Goal: Information Seeking & Learning: Compare options

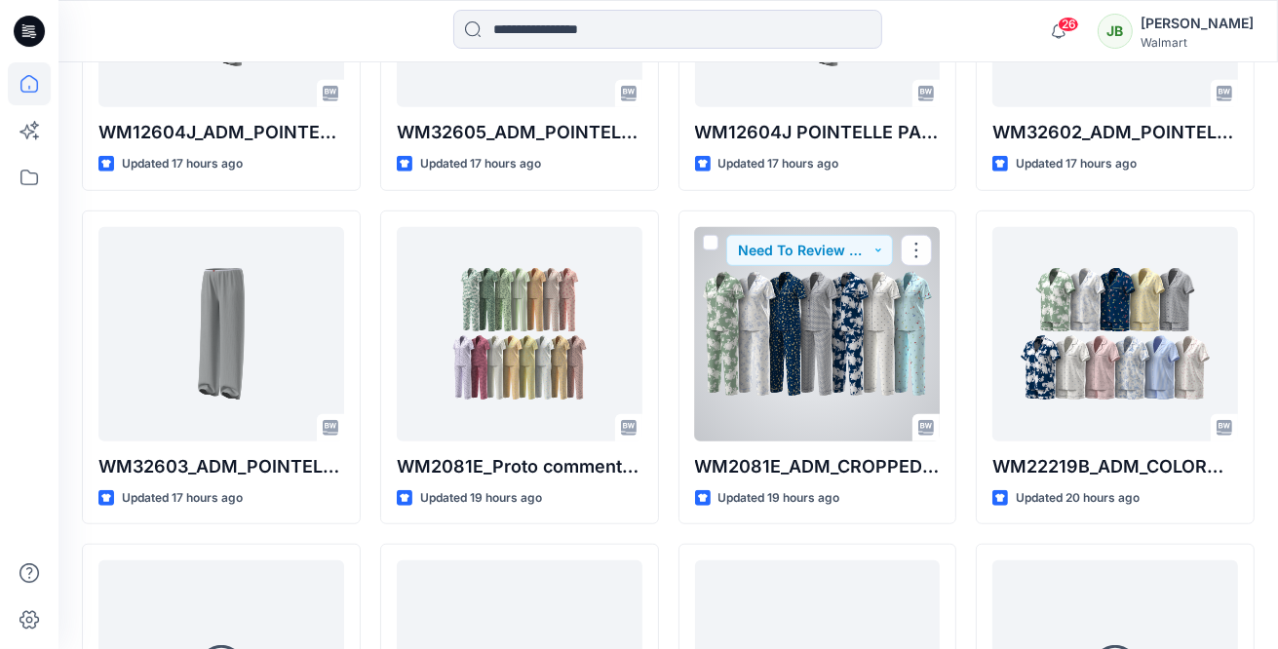
scroll to position [1109, 0]
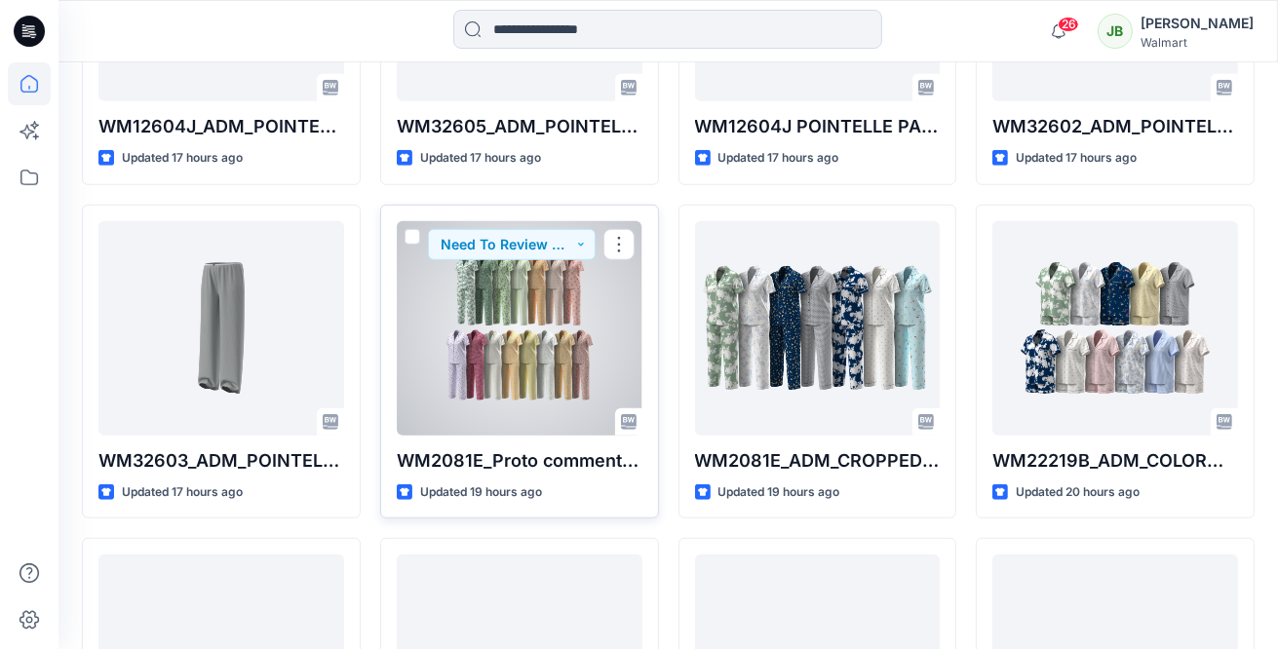
click at [545, 360] on div at bounding box center [520, 328] width 246 height 214
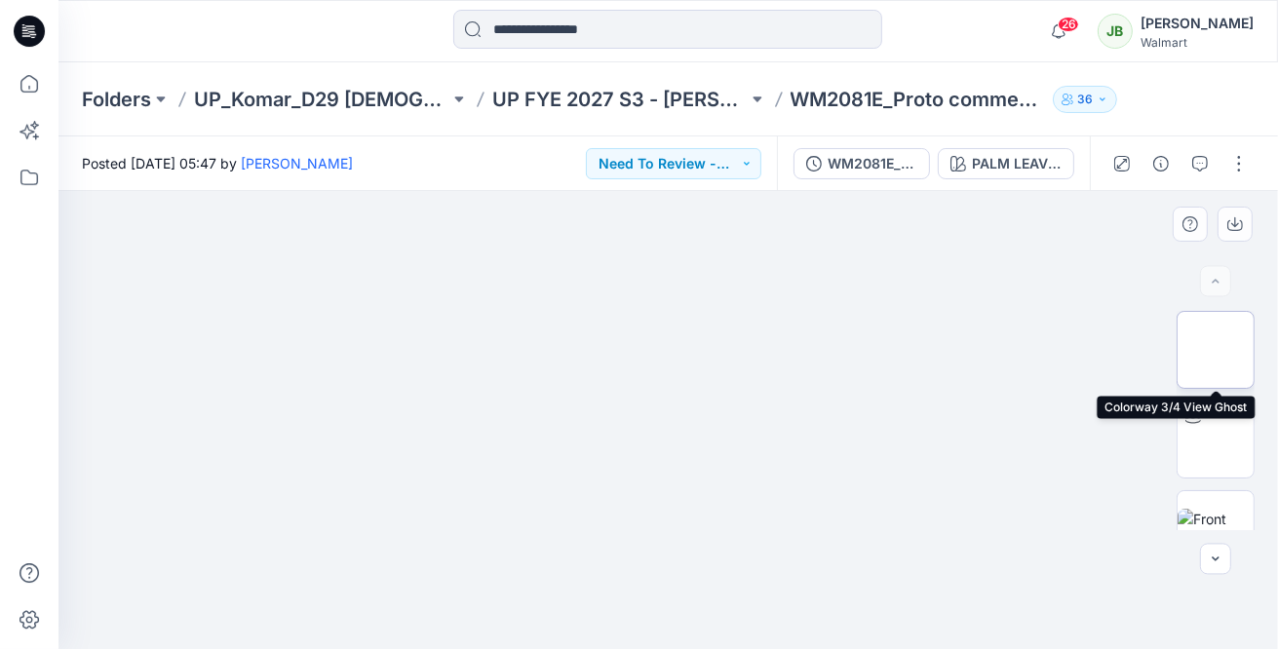
click at [1215, 350] on img at bounding box center [1215, 350] width 0 height 0
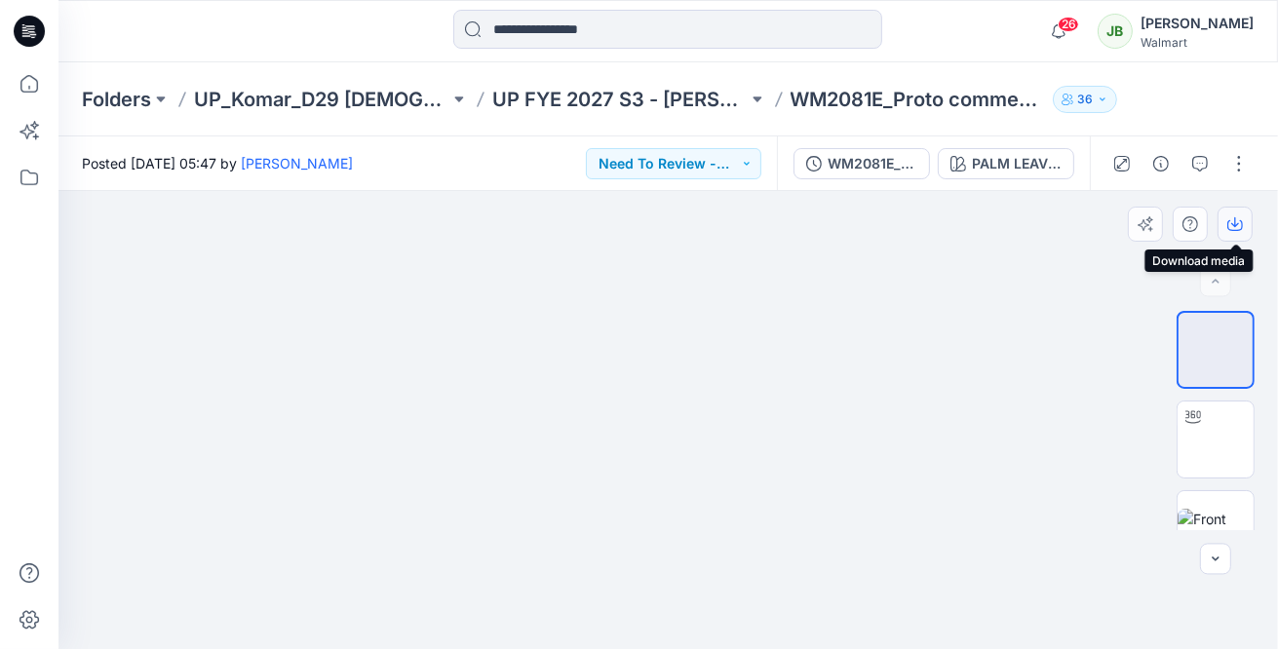
click at [1235, 225] on icon "button" at bounding box center [1235, 222] width 8 height 10
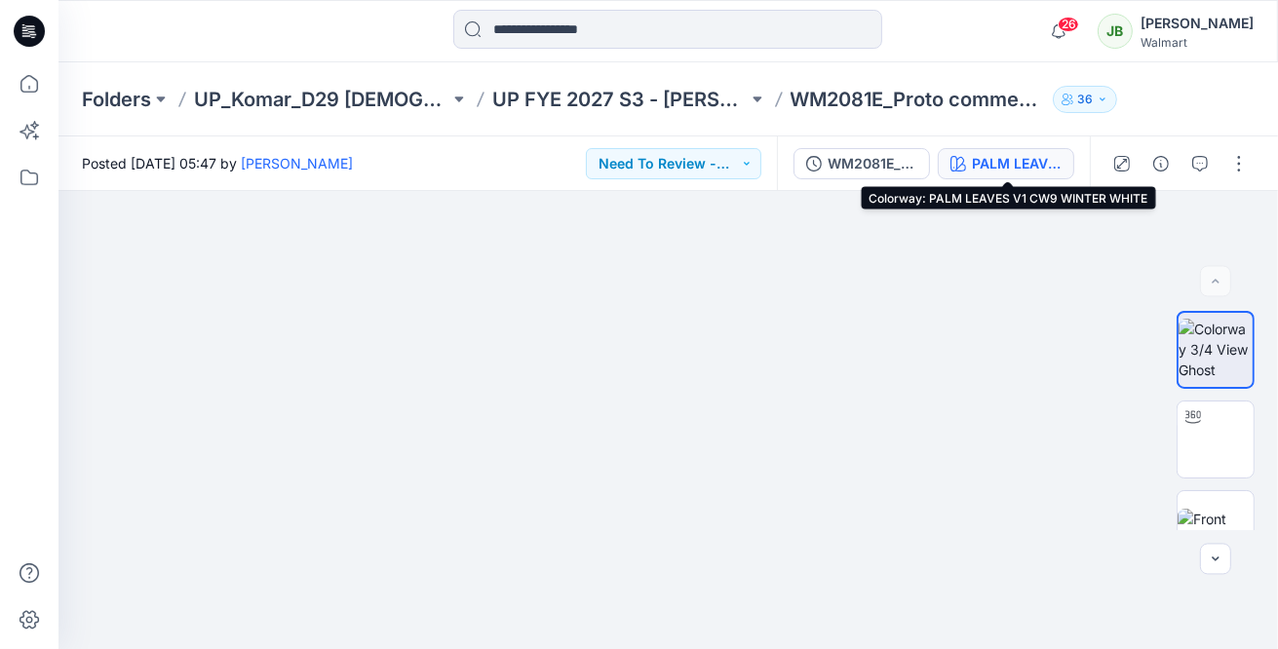
click at [1042, 170] on div "PALM LEAVES V1 CW9 WINTER WHITE" at bounding box center [1017, 163] width 90 height 21
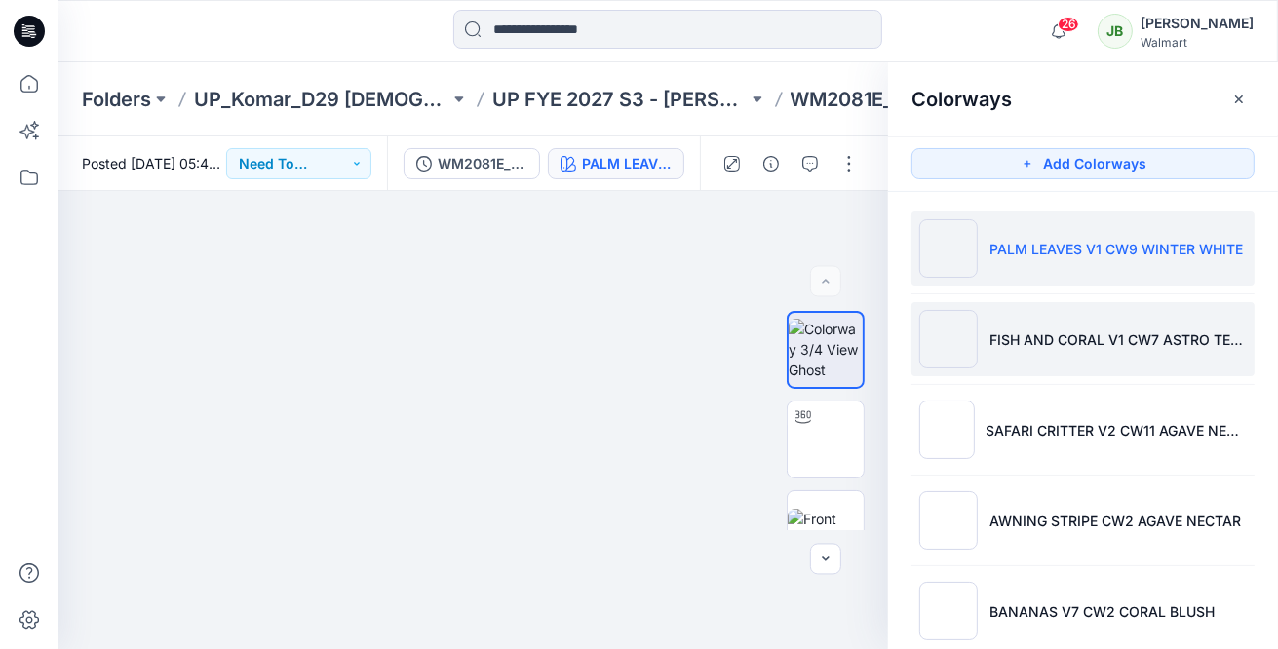
click at [961, 325] on img at bounding box center [948, 339] width 58 height 58
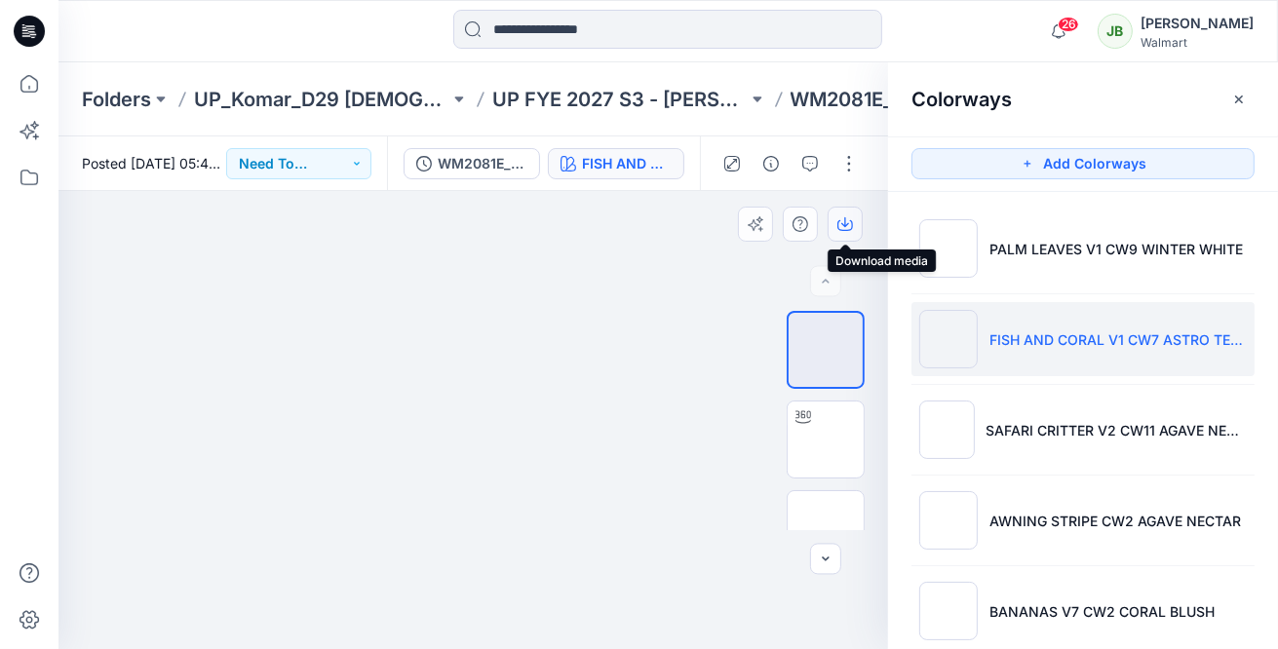
click at [845, 219] on icon "button" at bounding box center [845, 222] width 8 height 10
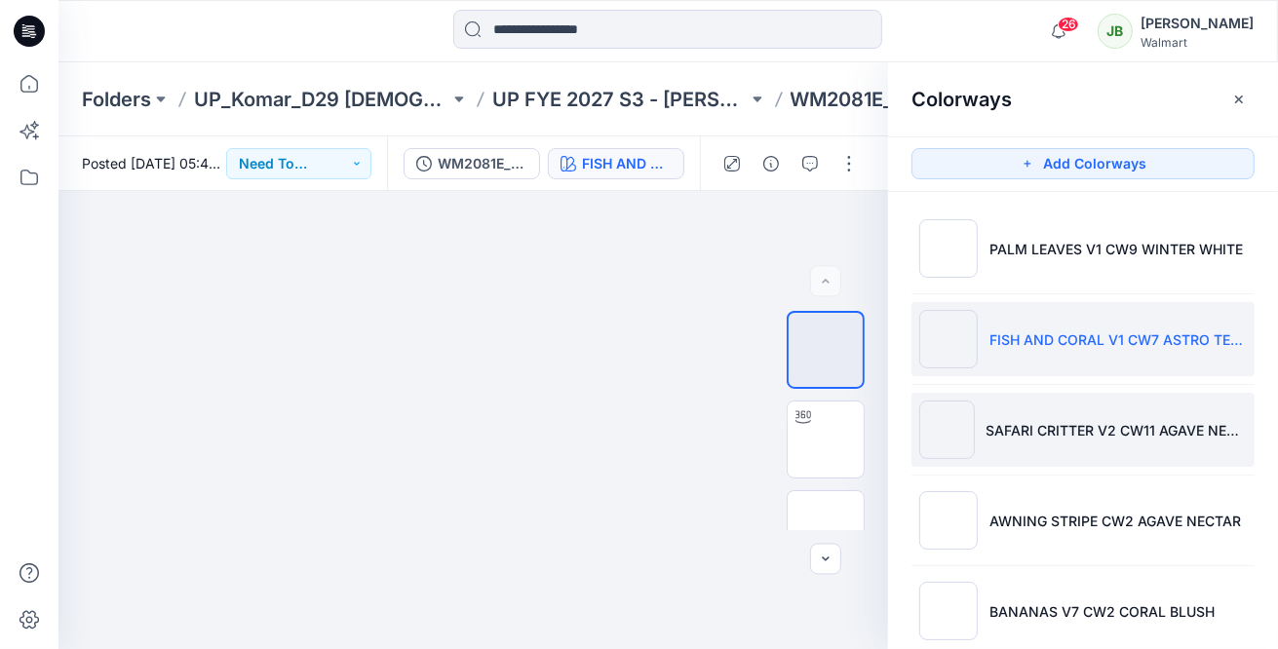
click at [937, 422] on img at bounding box center [947, 430] width 56 height 58
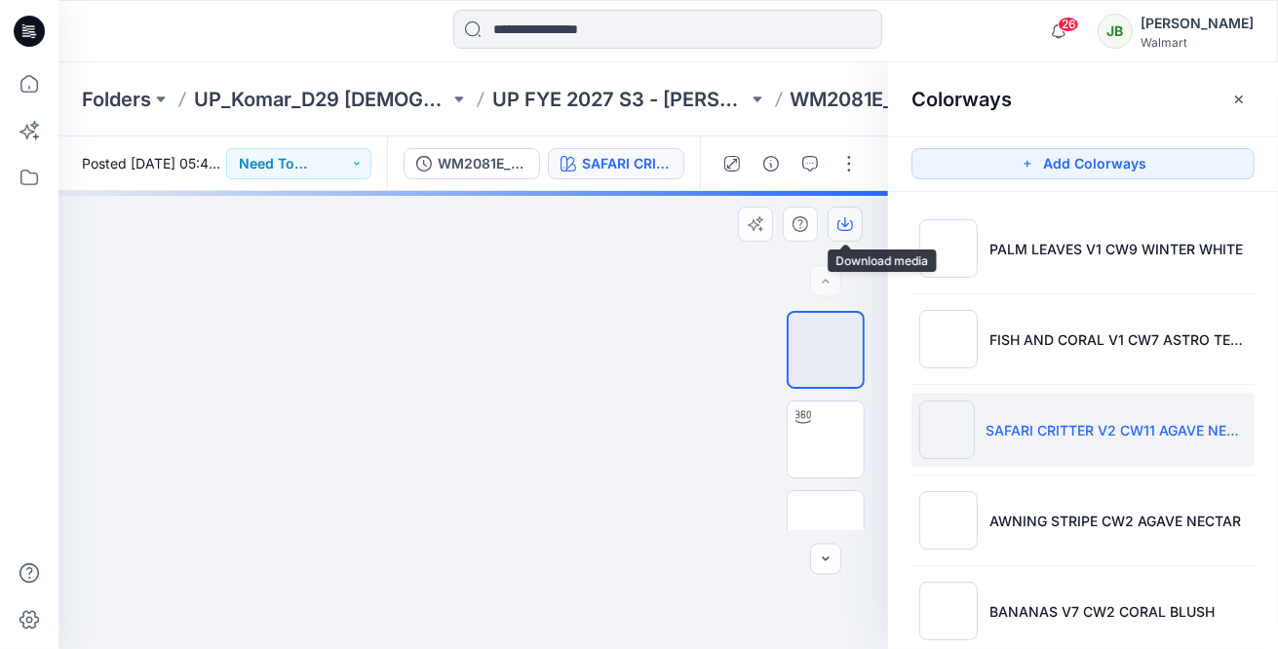
click at [854, 223] on button "button" at bounding box center [844, 224] width 35 height 35
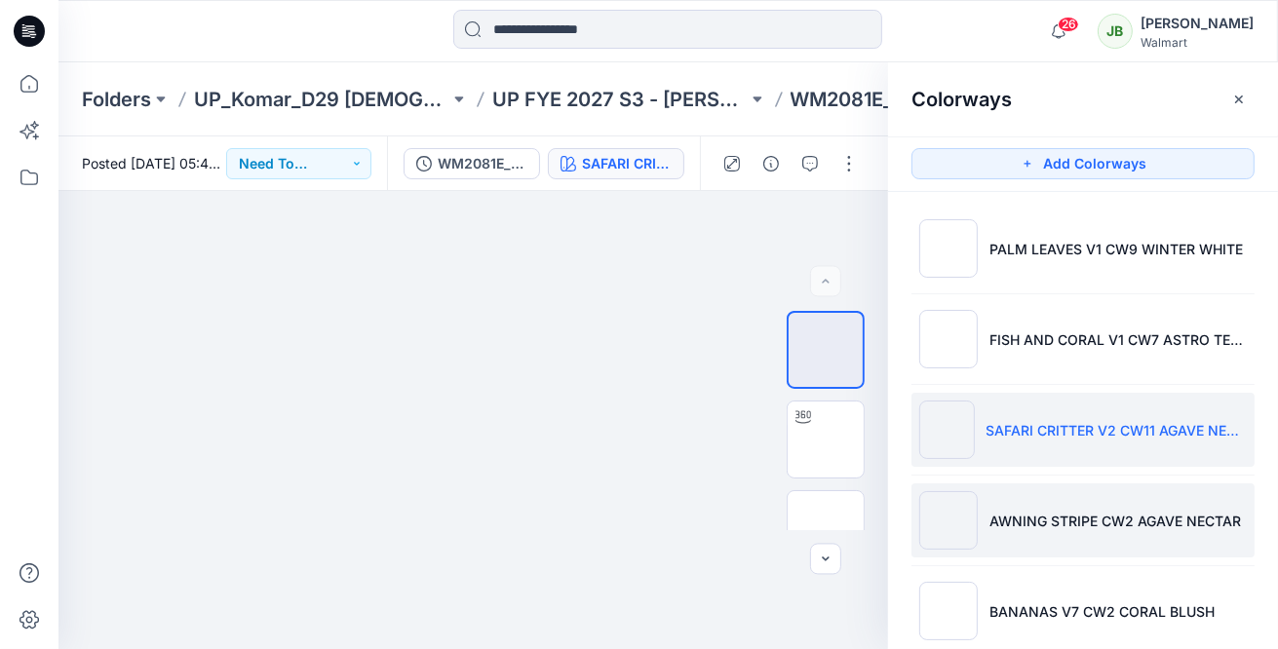
click at [951, 499] on img at bounding box center [948, 520] width 58 height 58
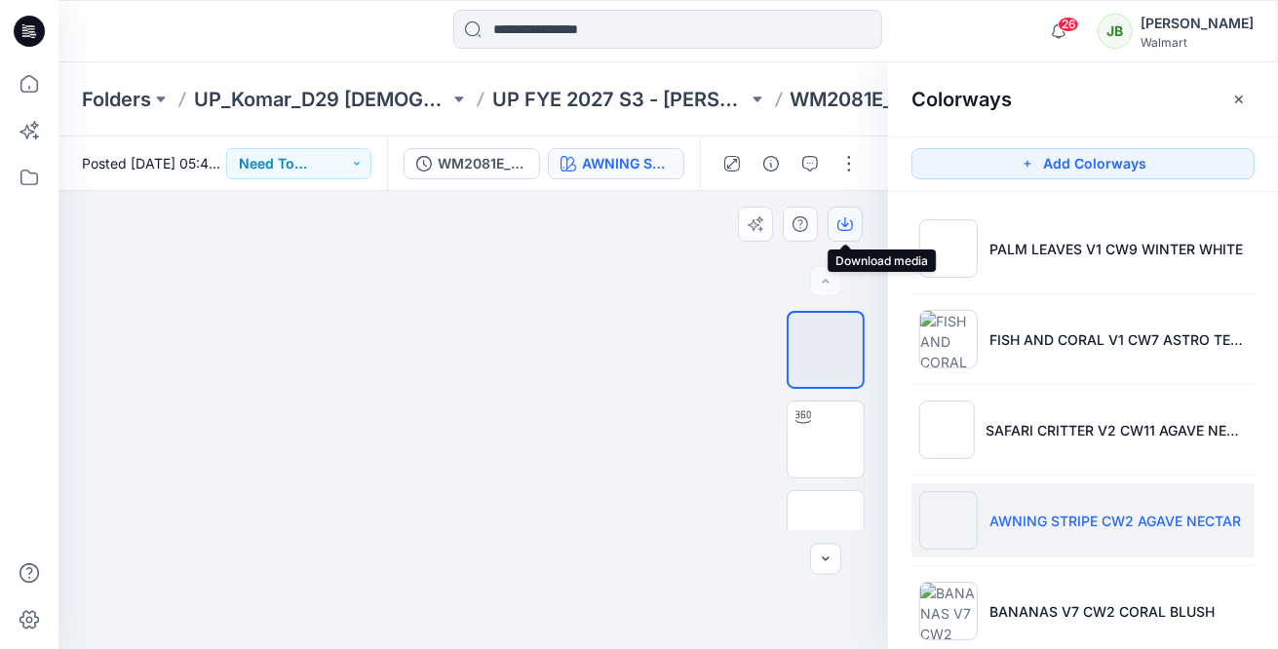
click at [856, 220] on button "button" at bounding box center [844, 224] width 35 height 35
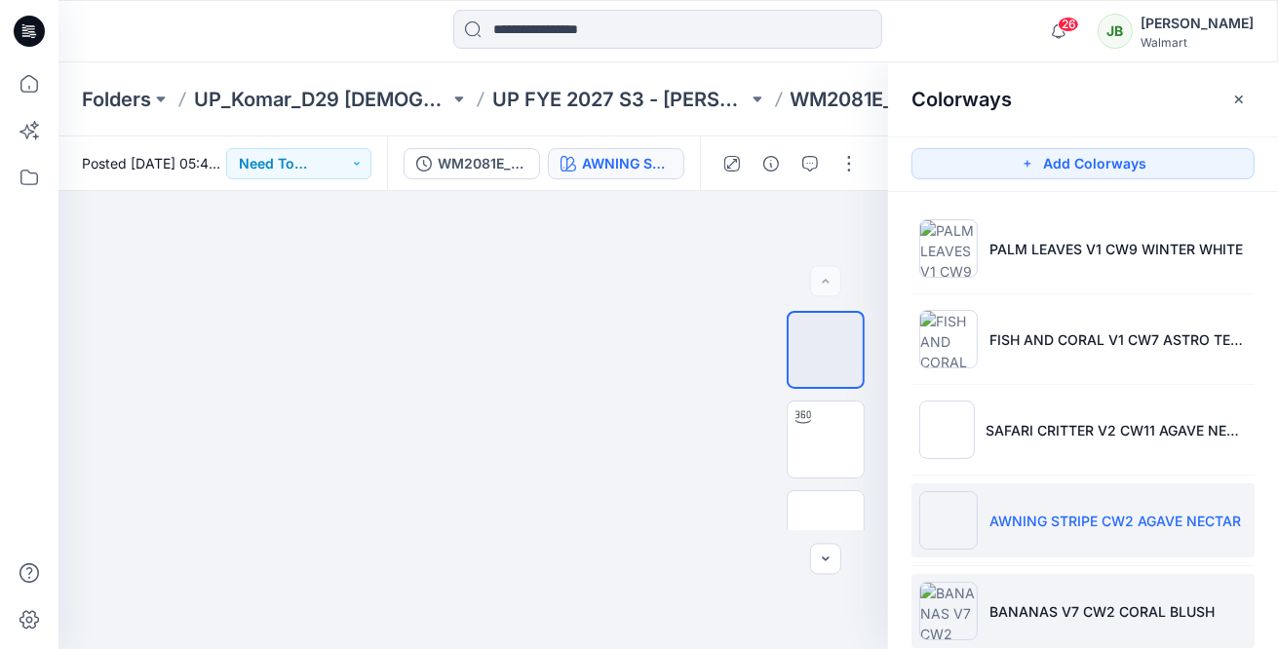
click at [962, 592] on img at bounding box center [948, 611] width 58 height 58
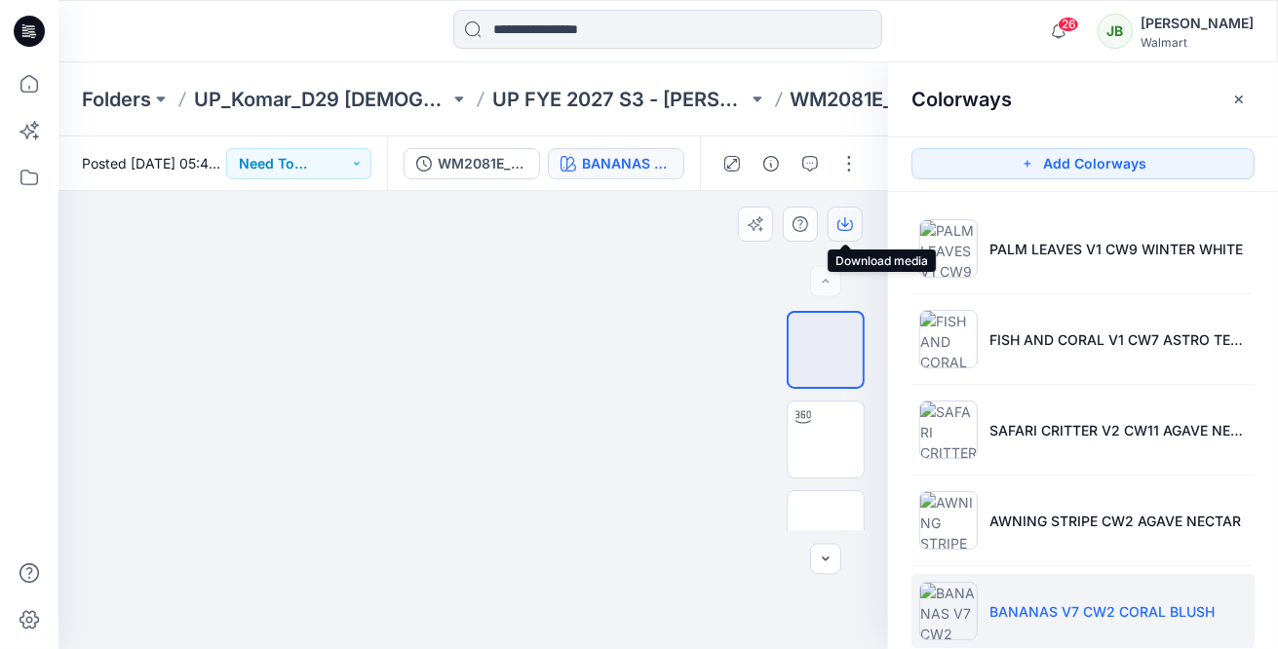
click at [850, 228] on icon "button" at bounding box center [845, 224] width 16 height 16
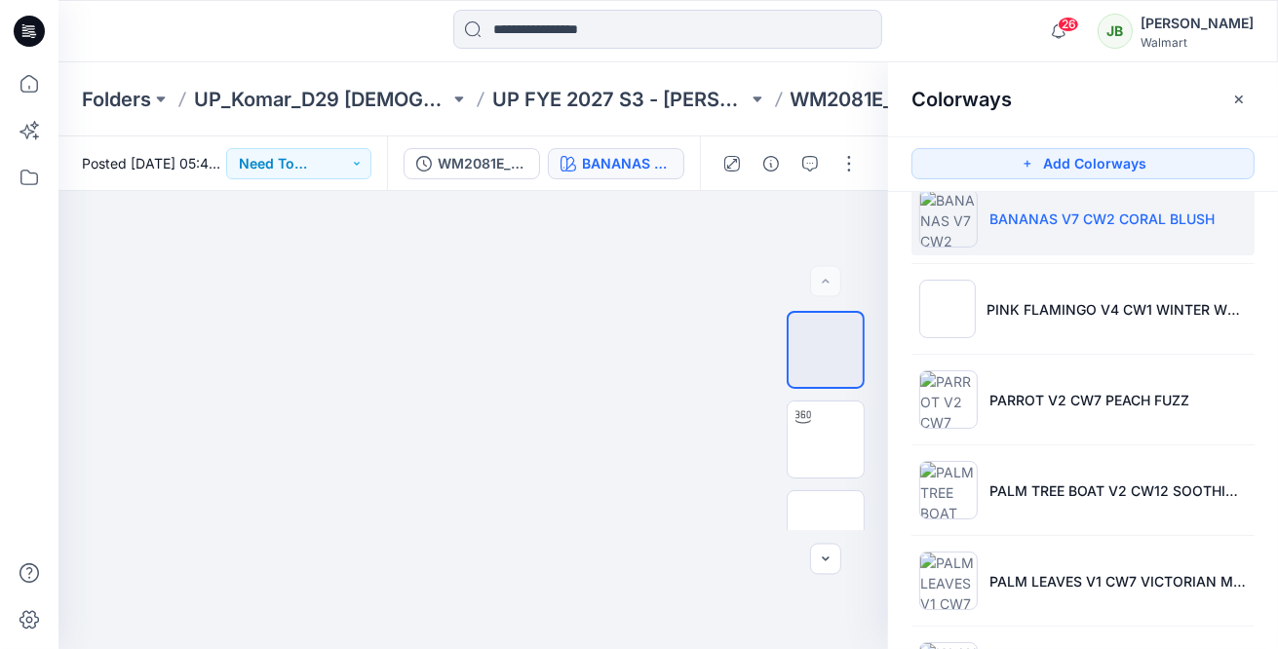
scroll to position [405, 0]
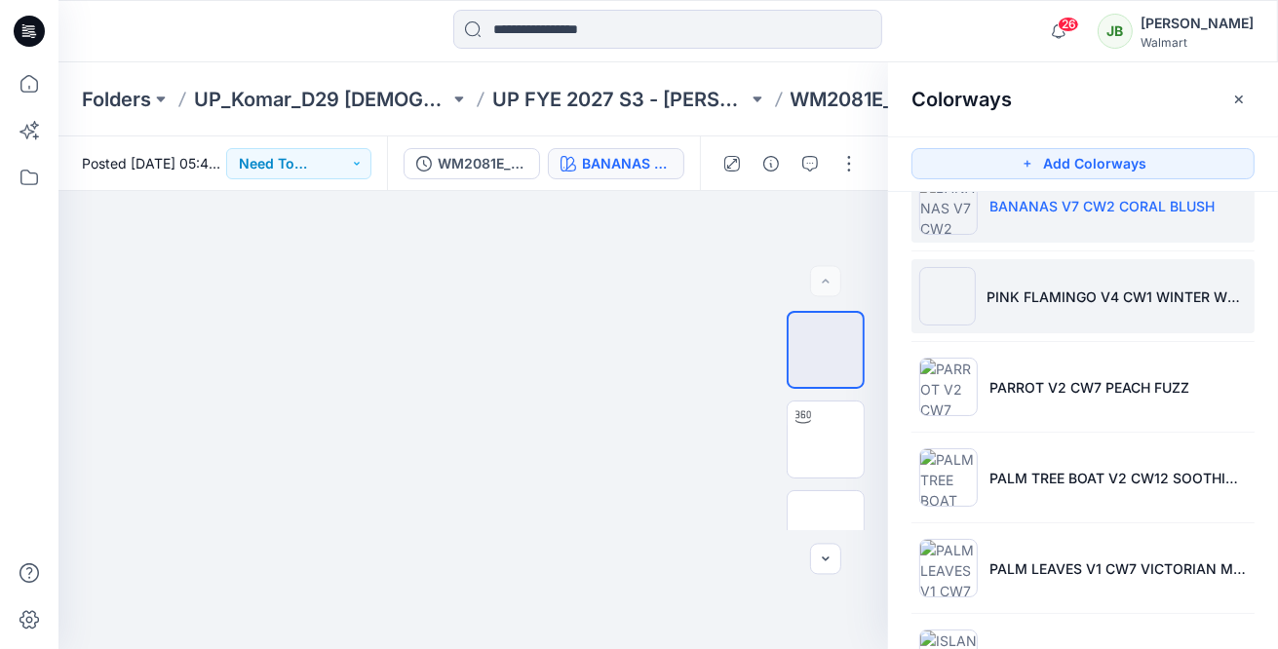
click at [1028, 308] on li "PINK FLAMINGO V4 CW1 WINTER WHITE" at bounding box center [1082, 296] width 343 height 74
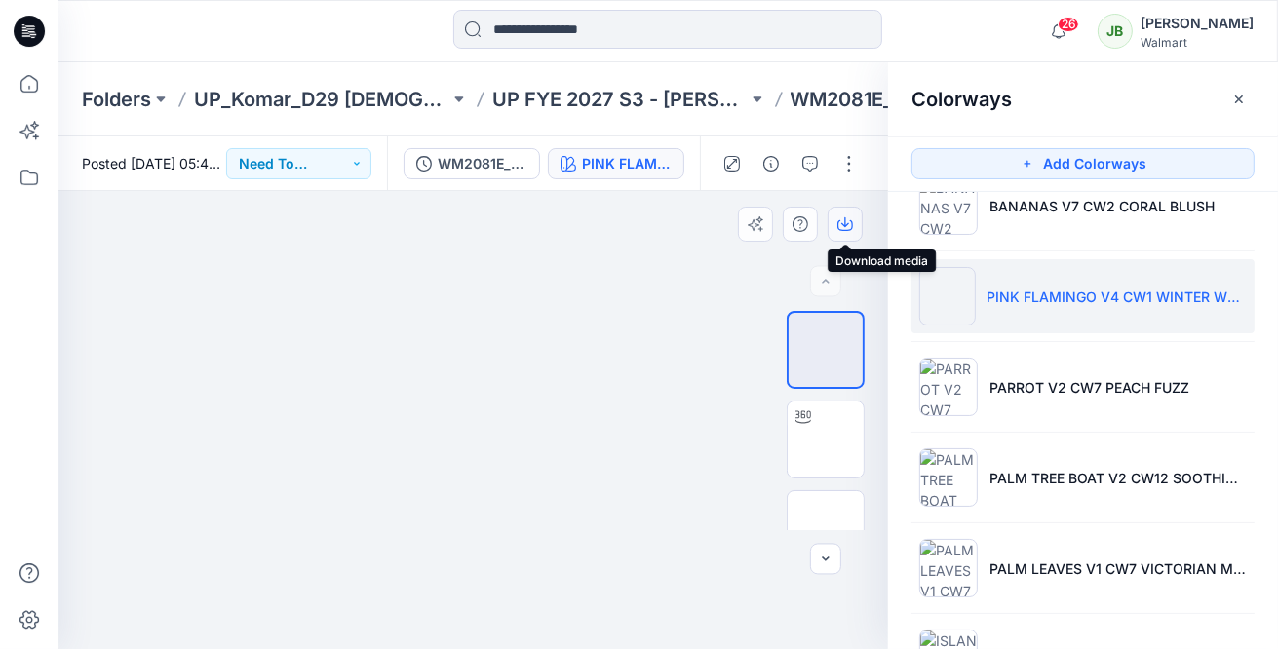
click at [842, 218] on icon "button" at bounding box center [845, 224] width 16 height 16
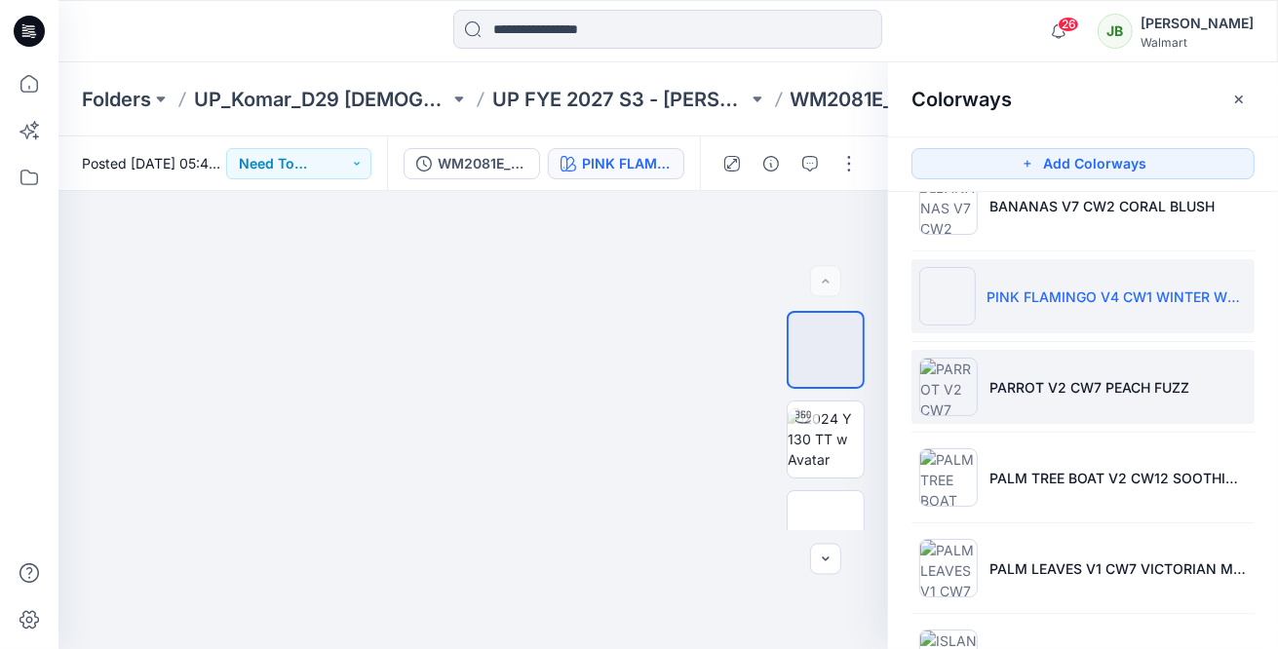
click at [977, 381] on li "PARROT V2 CW7 PEACH FUZZ" at bounding box center [1082, 387] width 343 height 74
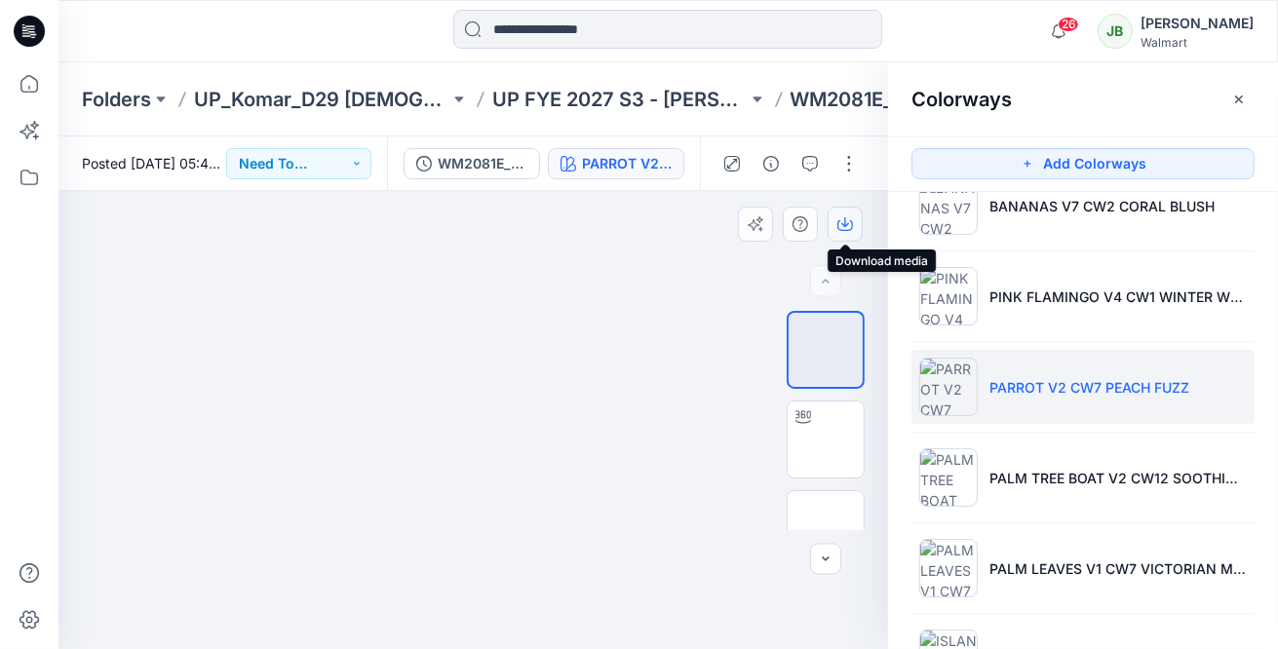
click at [851, 217] on icon "button" at bounding box center [845, 224] width 16 height 16
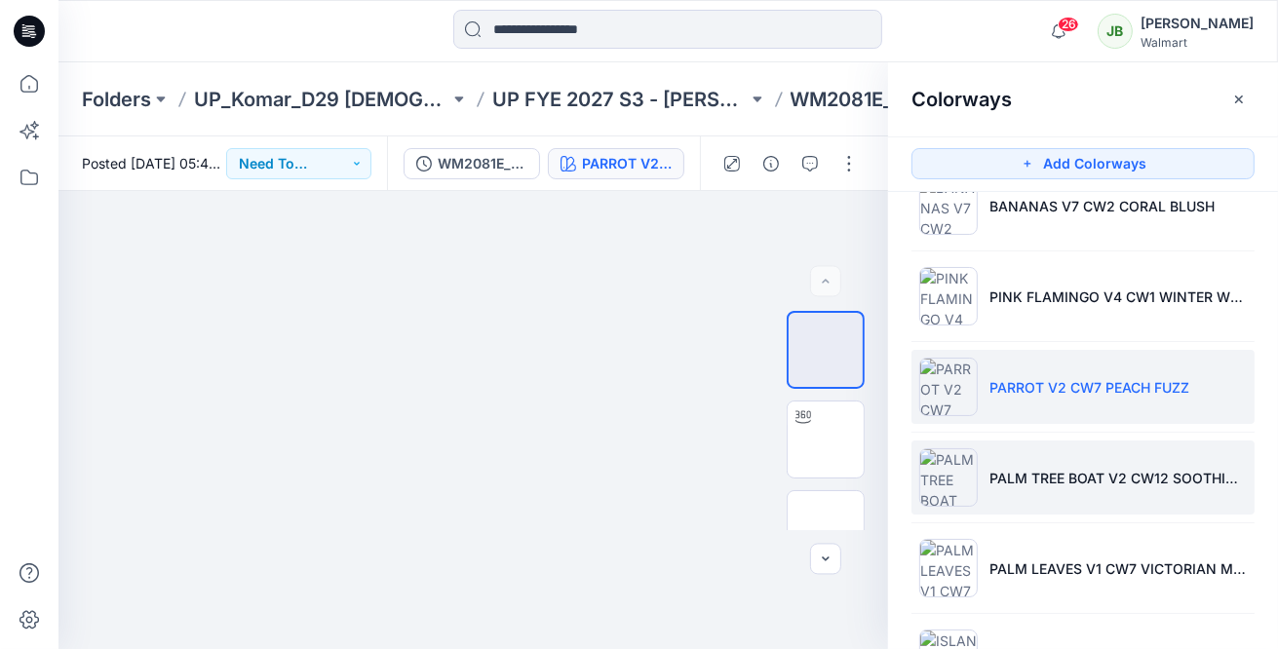
click at [950, 475] on img at bounding box center [948, 477] width 58 height 58
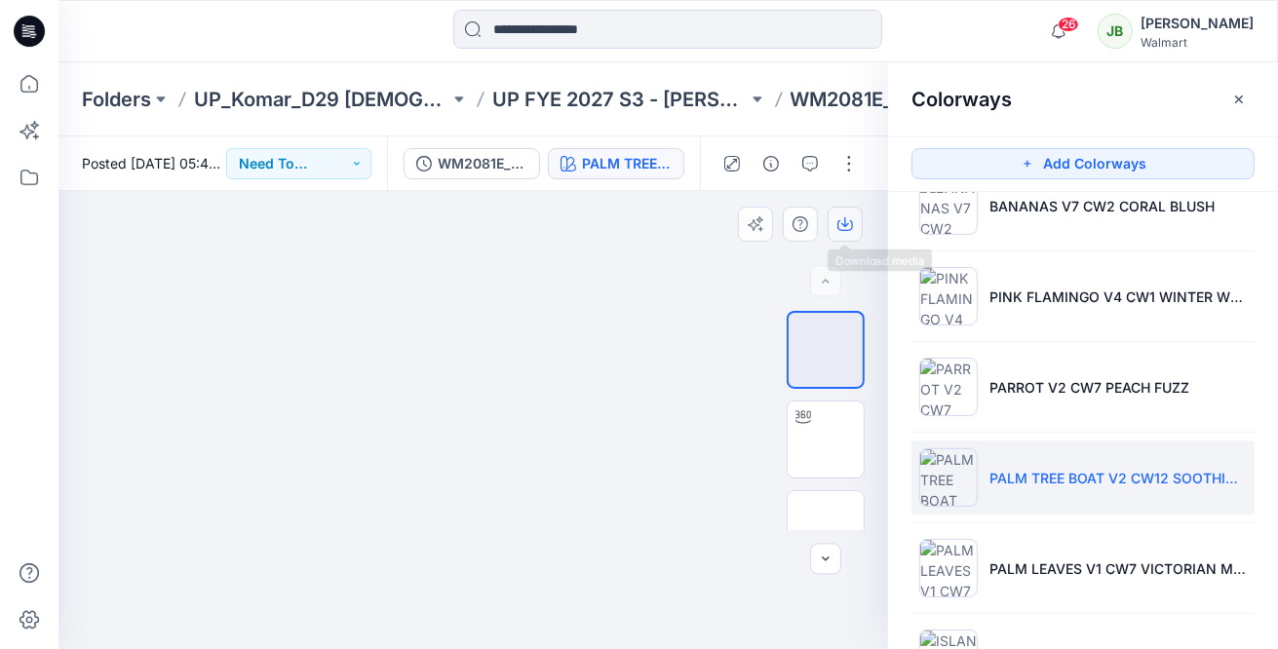
click at [848, 225] on icon "button" at bounding box center [845, 224] width 16 height 16
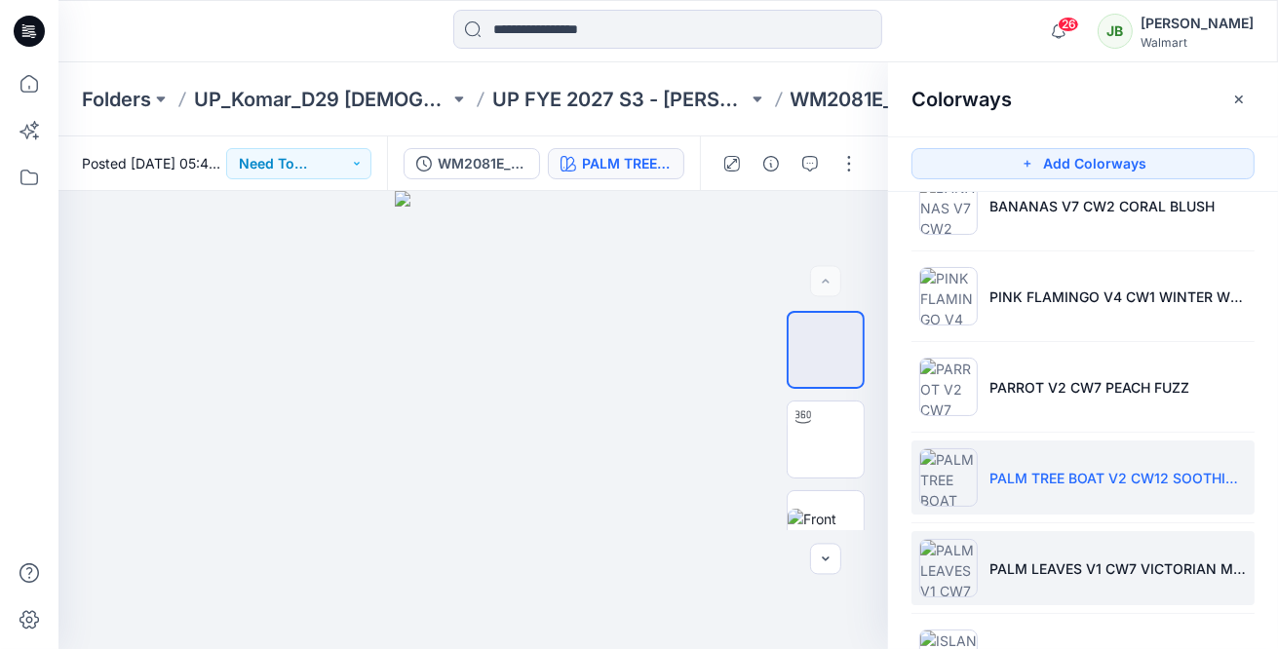
click at [957, 542] on img at bounding box center [948, 568] width 58 height 58
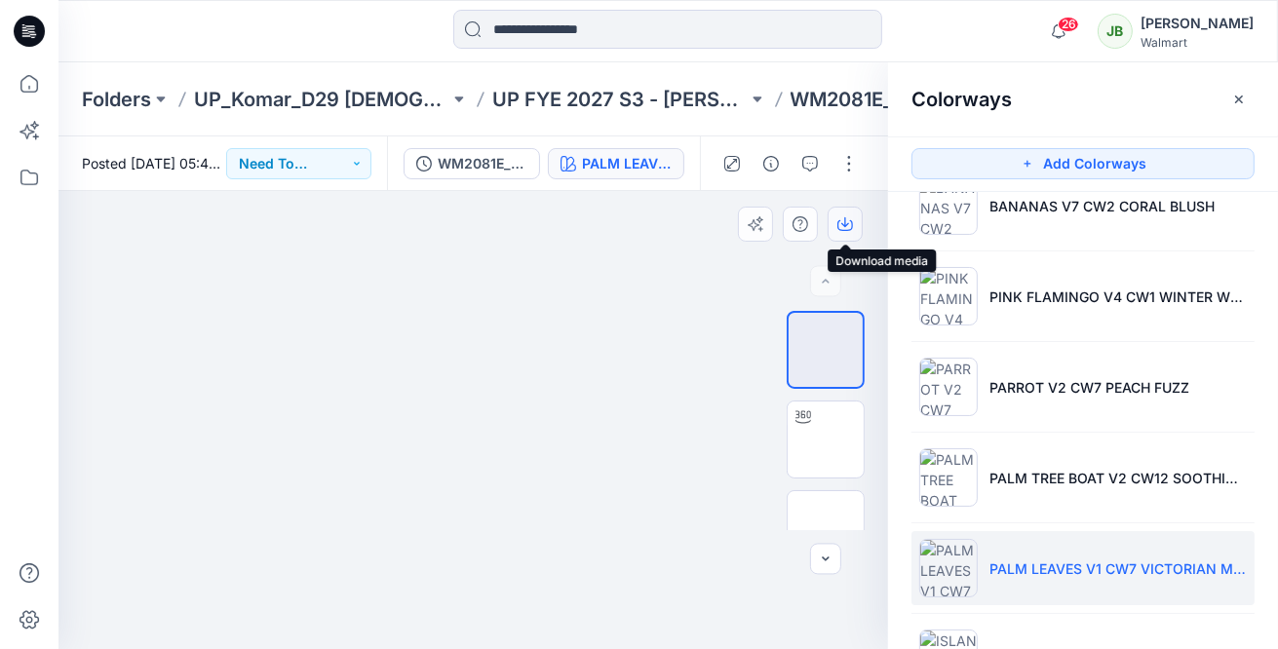
click at [848, 228] on icon "button" at bounding box center [845, 224] width 16 height 16
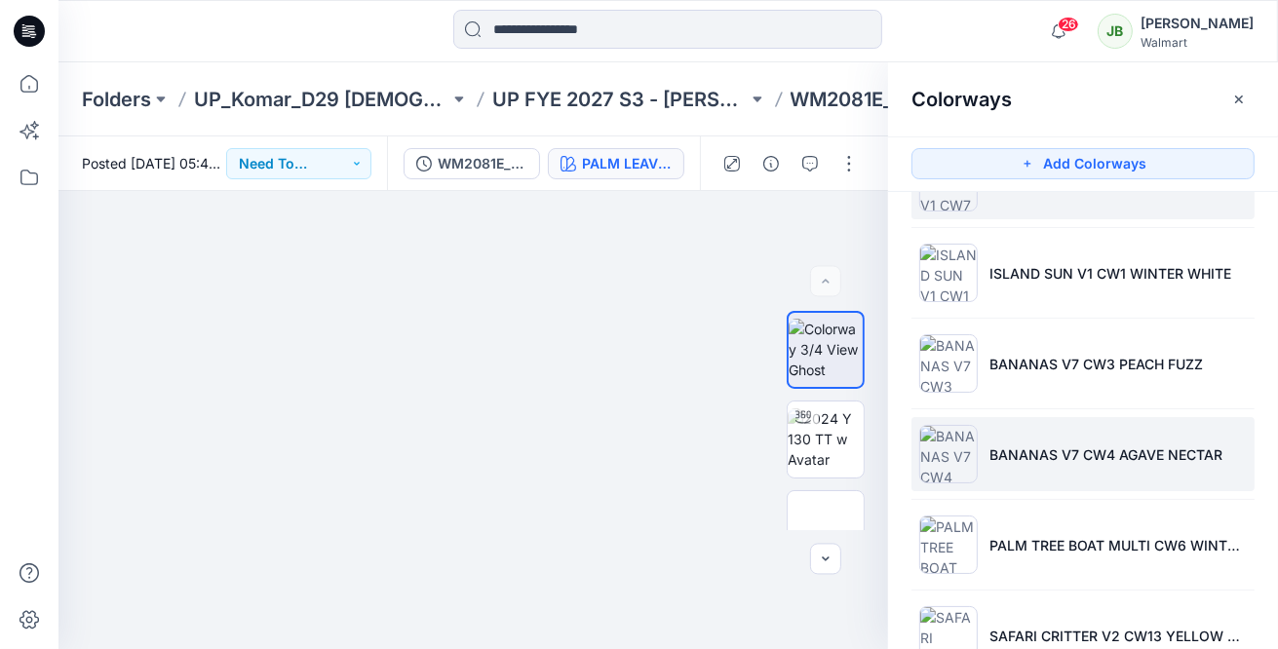
scroll to position [771, 0]
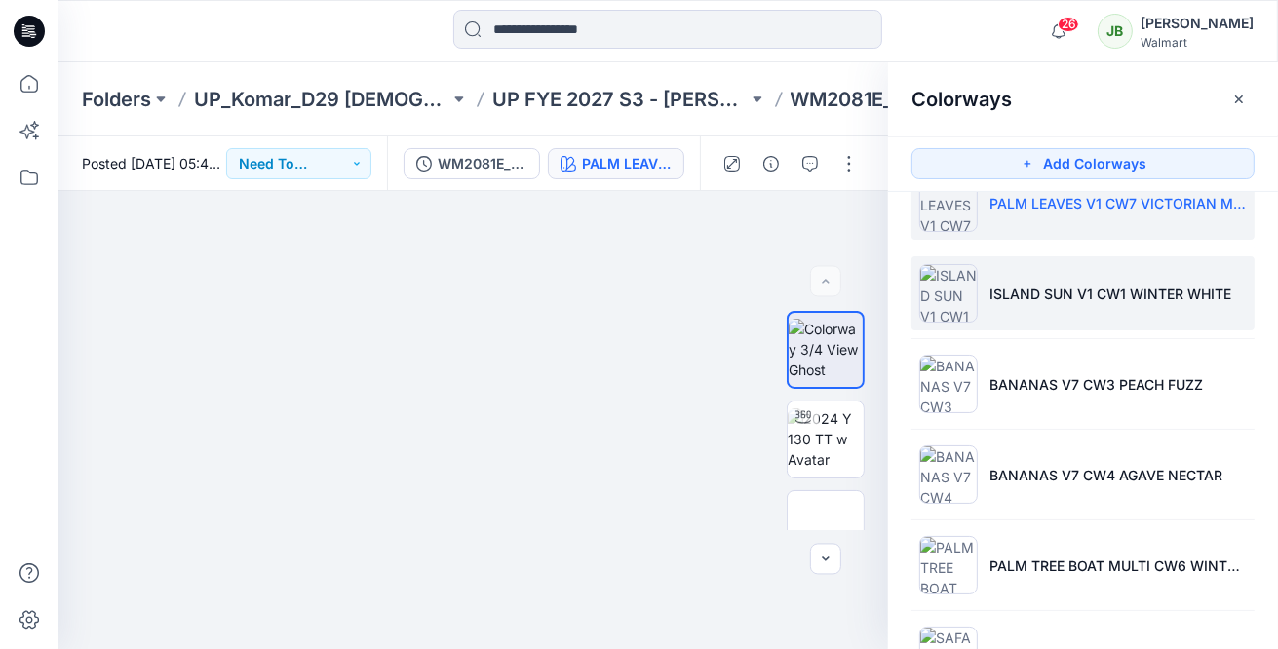
click at [1026, 279] on li "ISLAND SUN V1 CW1 WINTER WHITE" at bounding box center [1082, 293] width 343 height 74
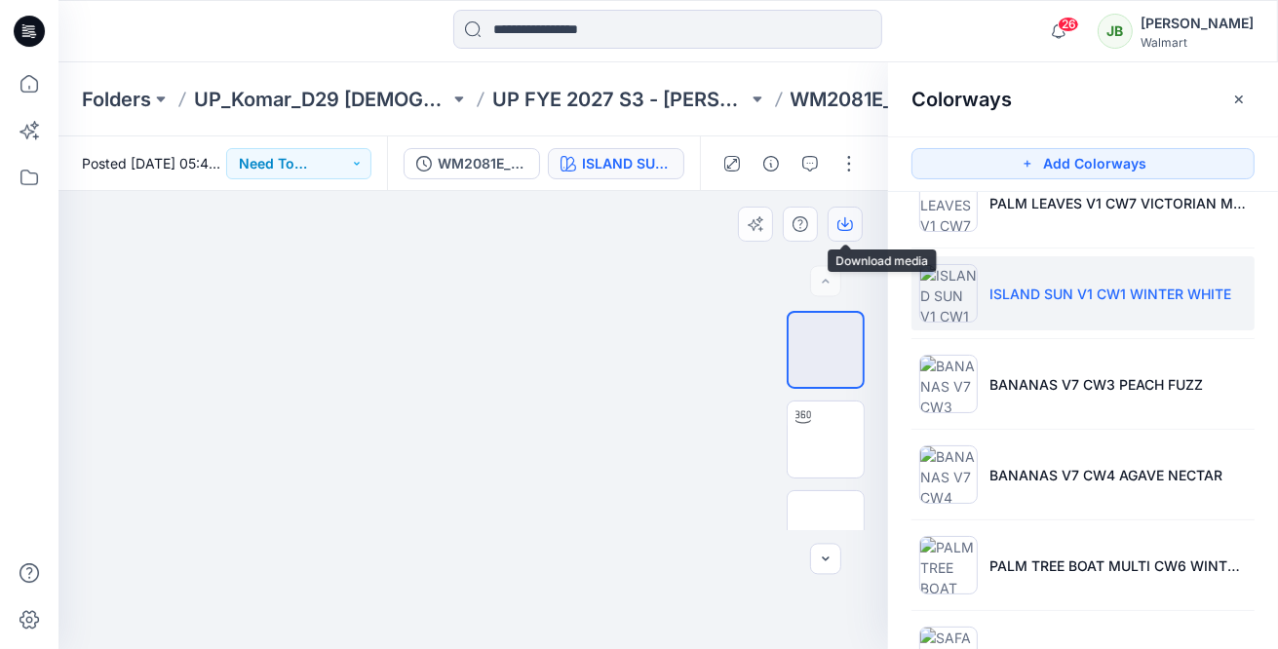
click at [847, 234] on button "button" at bounding box center [844, 224] width 35 height 35
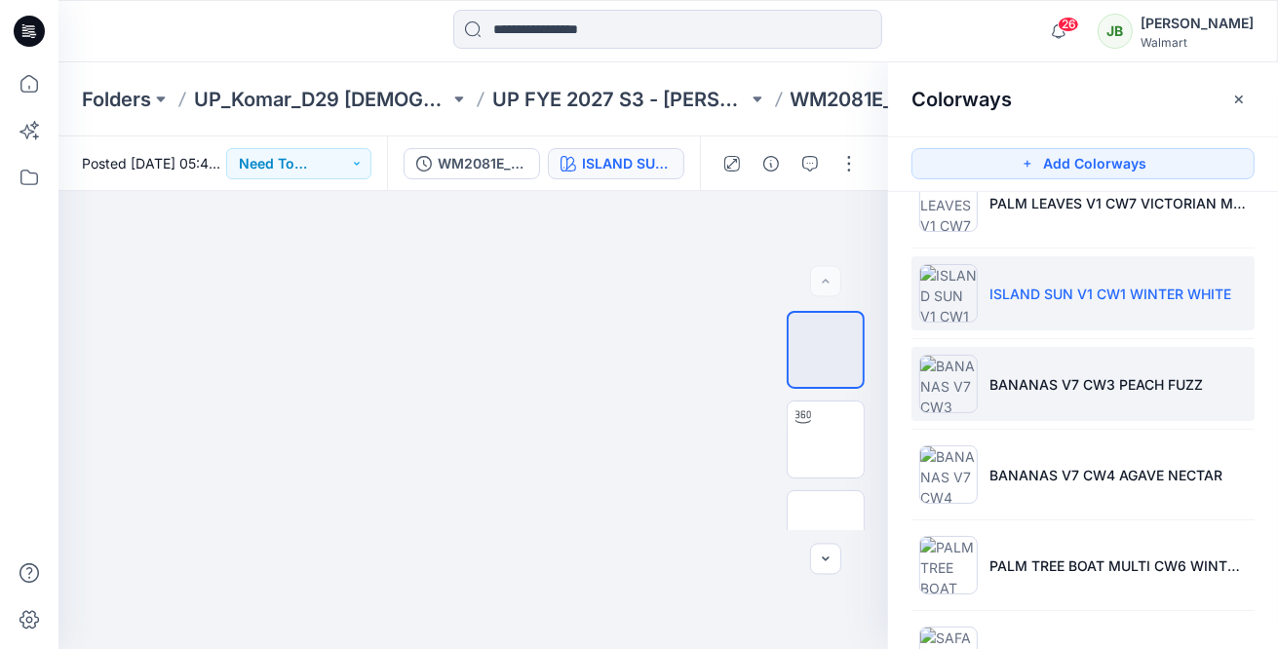
click at [982, 407] on li "BANANAS V7 CW3 PEACH FUZZ" at bounding box center [1082, 384] width 343 height 74
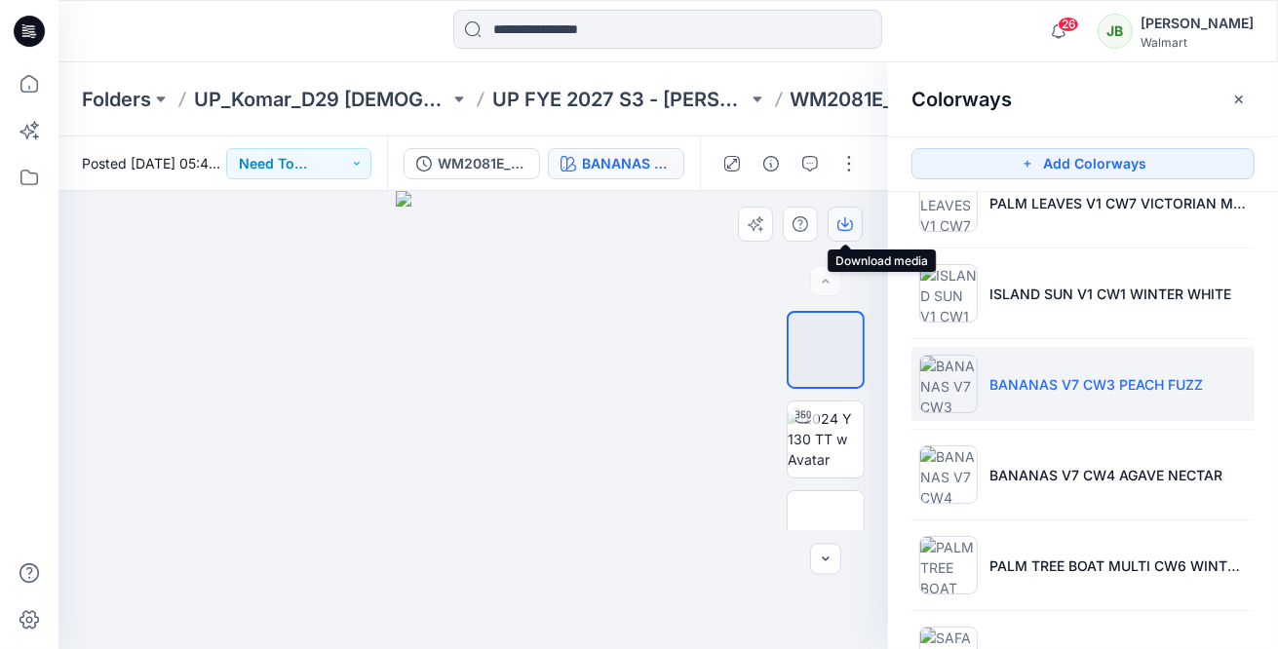
click at [845, 225] on icon "button" at bounding box center [845, 222] width 8 height 10
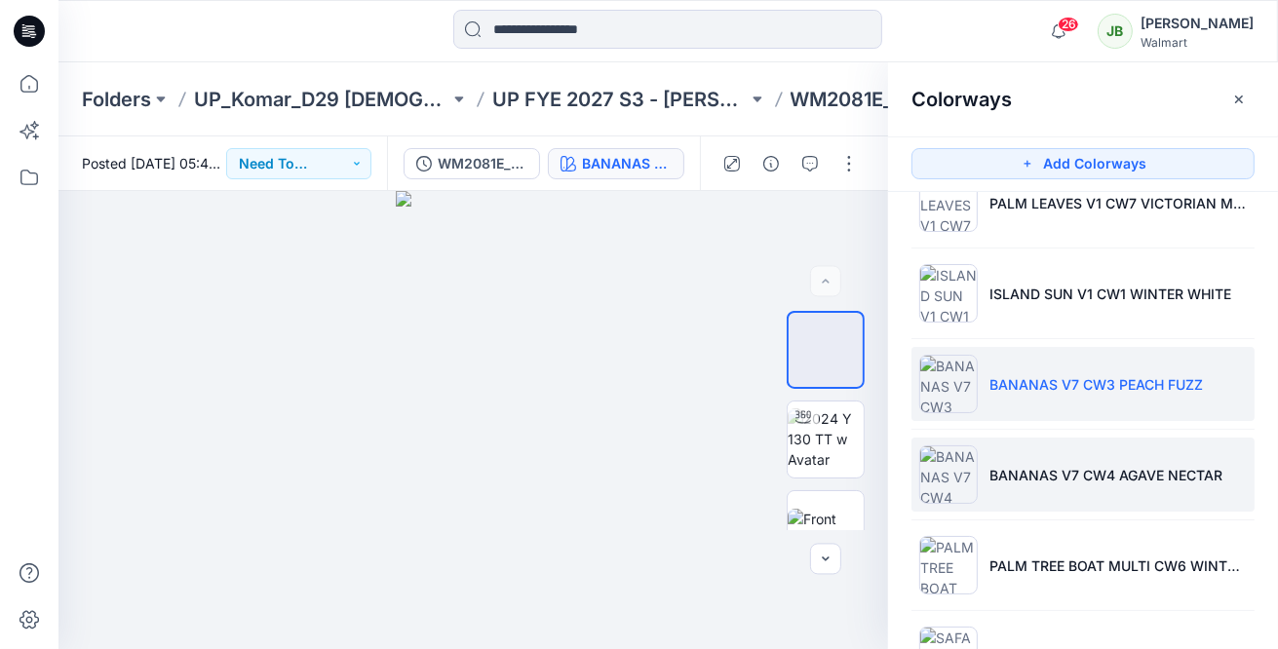
click at [962, 465] on img at bounding box center [948, 474] width 58 height 58
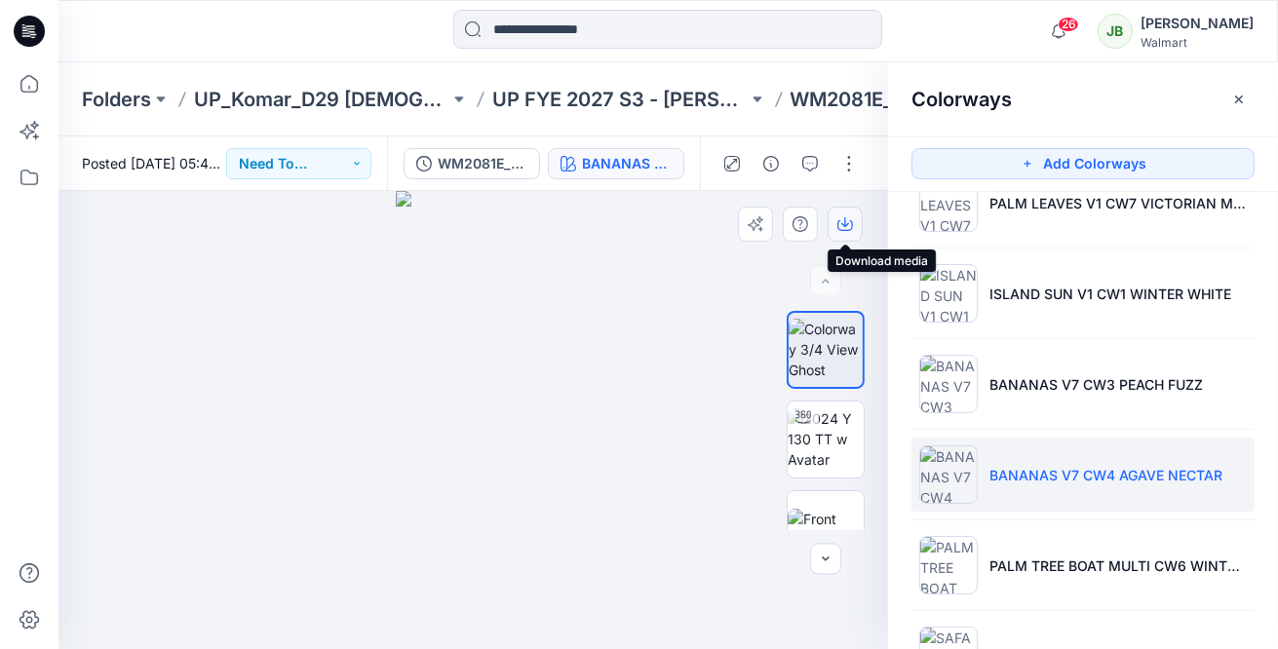
click at [848, 220] on icon "button" at bounding box center [845, 224] width 16 height 16
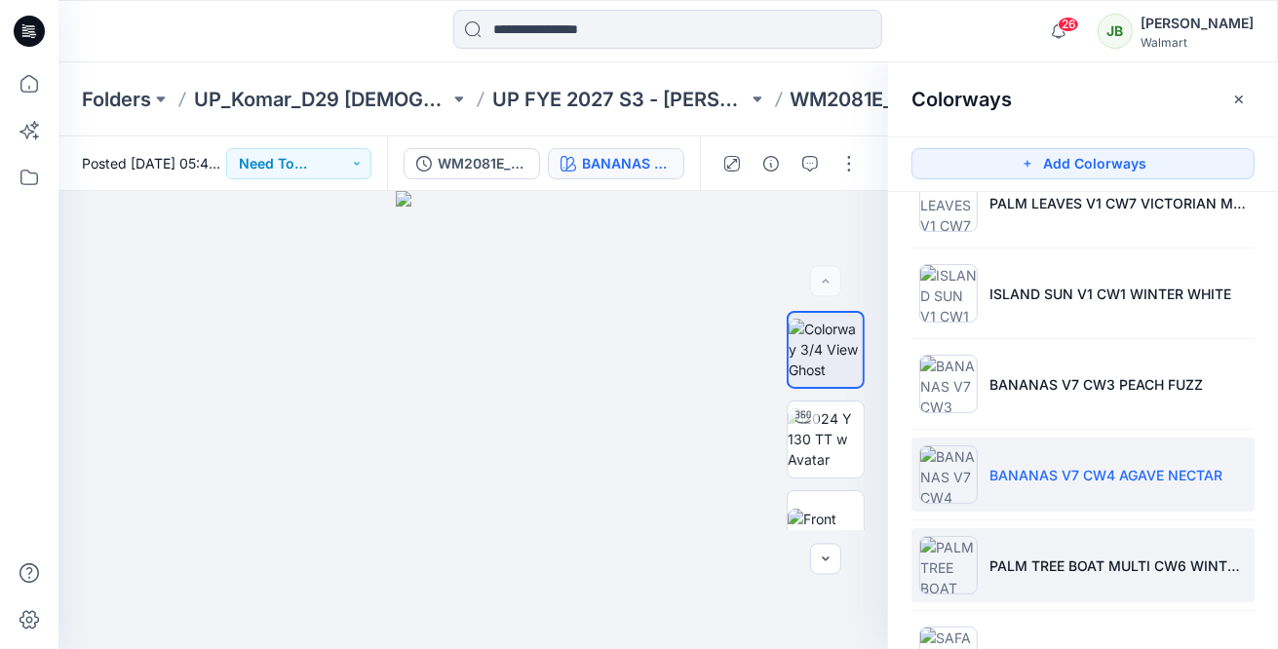
click at [931, 551] on img at bounding box center [948, 565] width 58 height 58
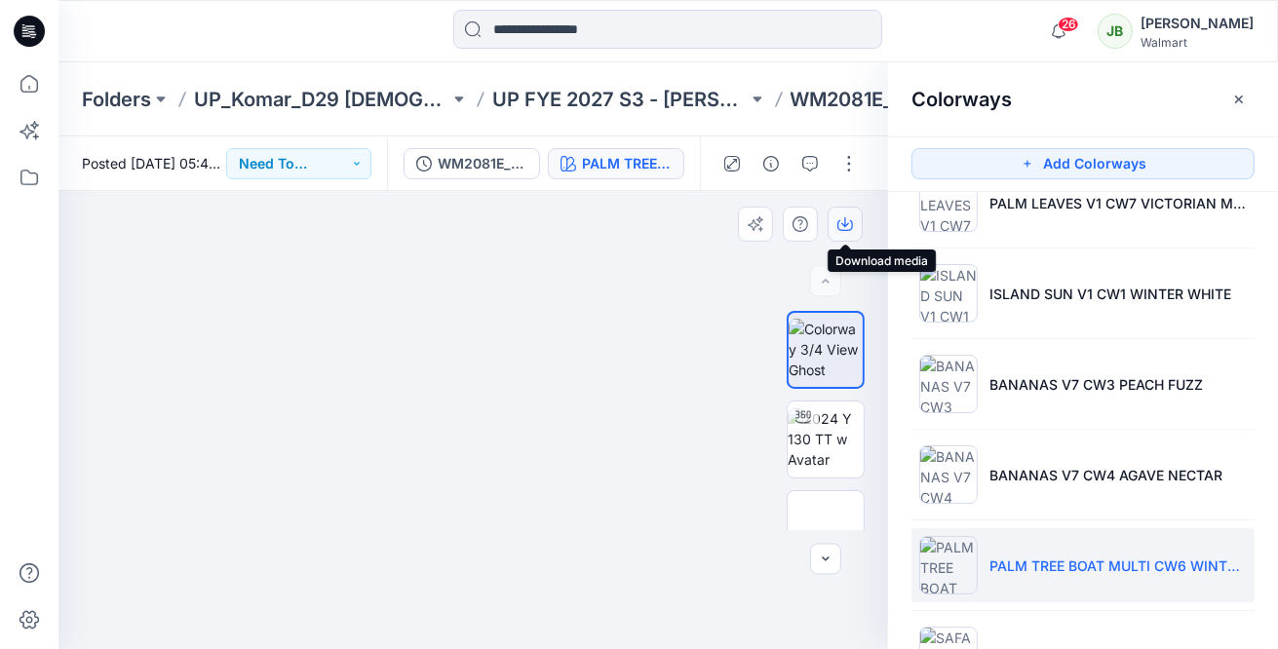
click at [850, 235] on button "button" at bounding box center [844, 224] width 35 height 35
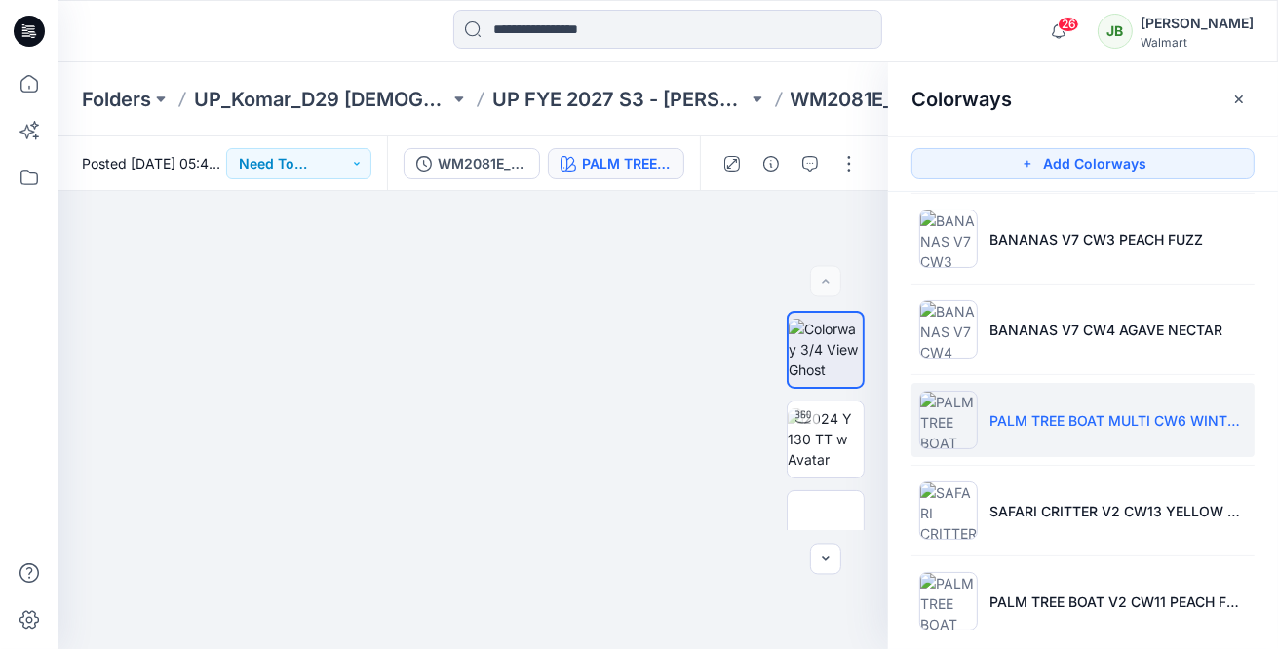
scroll to position [936, 0]
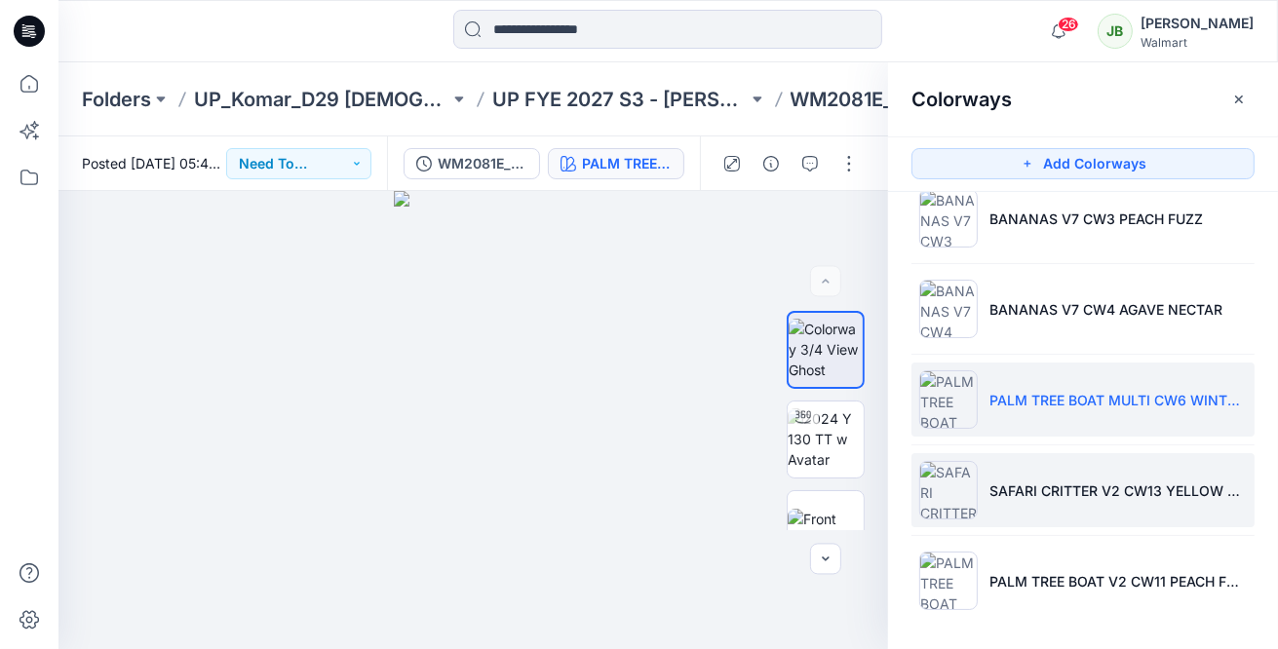
click at [967, 493] on img at bounding box center [948, 490] width 58 height 58
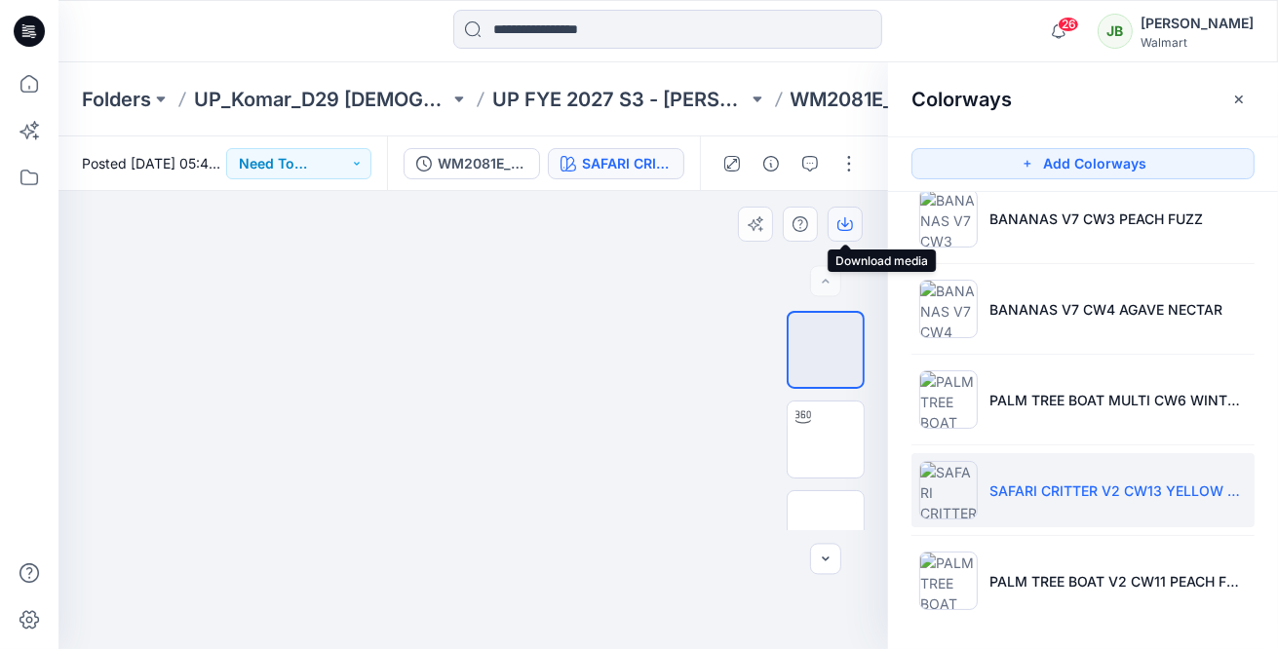
click at [844, 227] on icon "button" at bounding box center [845, 224] width 16 height 16
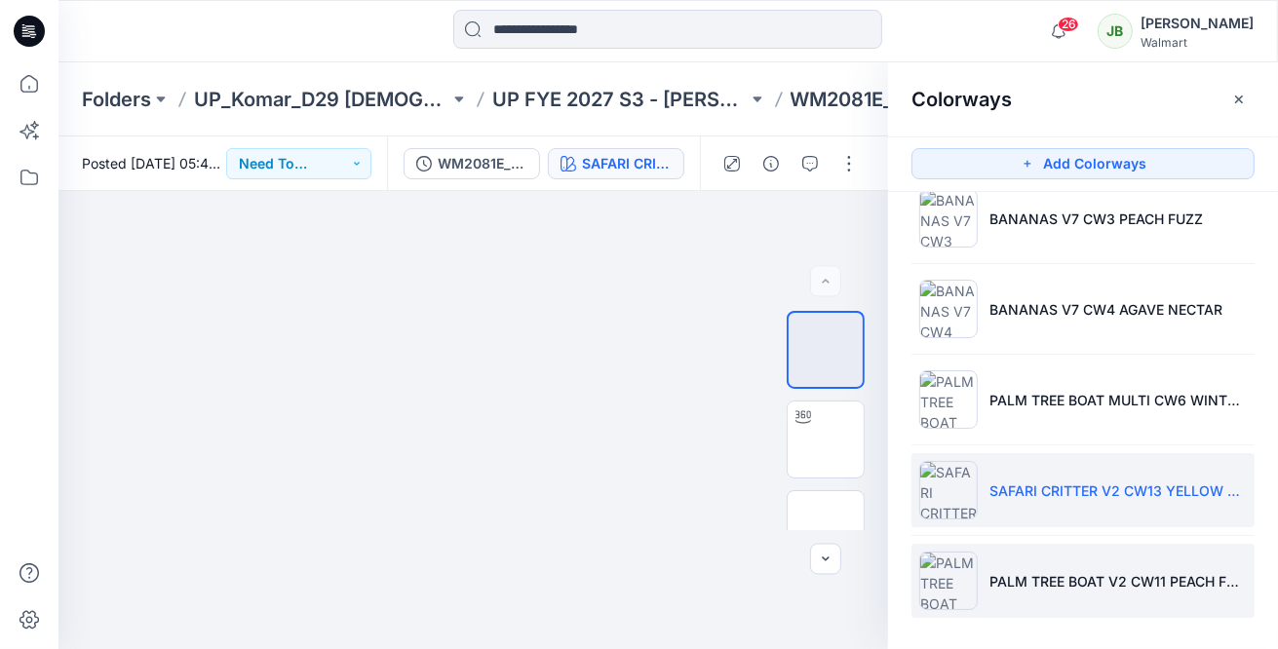
click at [944, 569] on img at bounding box center [948, 581] width 58 height 58
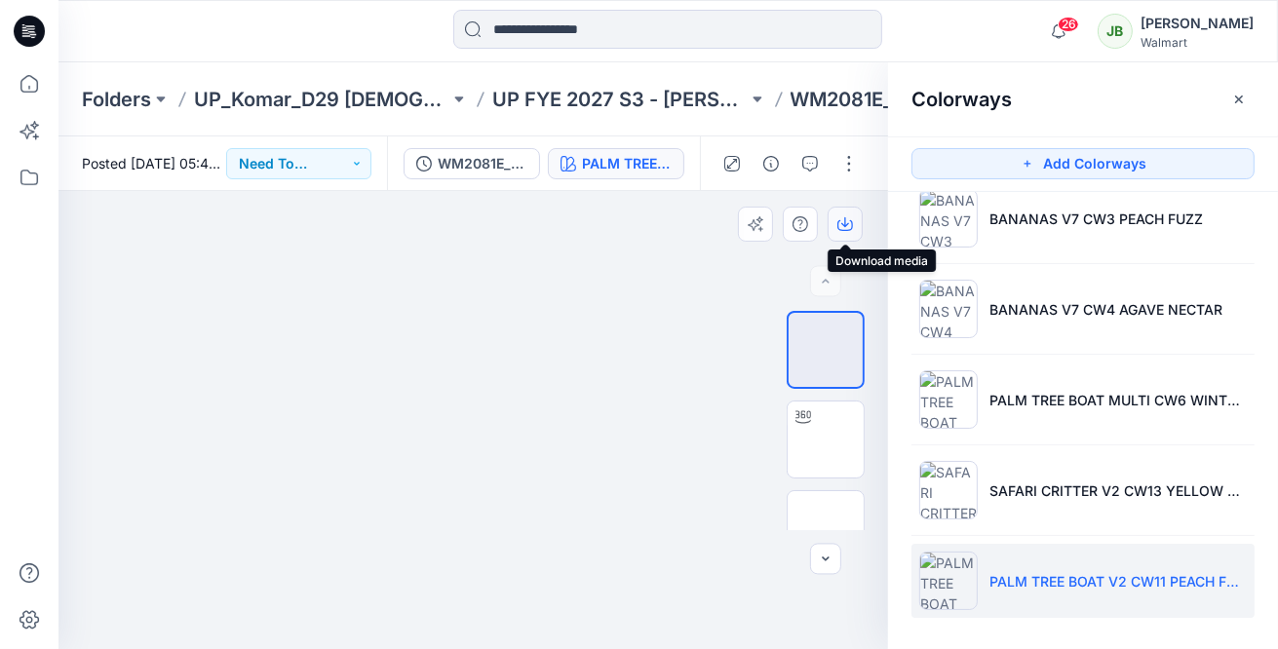
click at [853, 225] on button "button" at bounding box center [844, 224] width 35 height 35
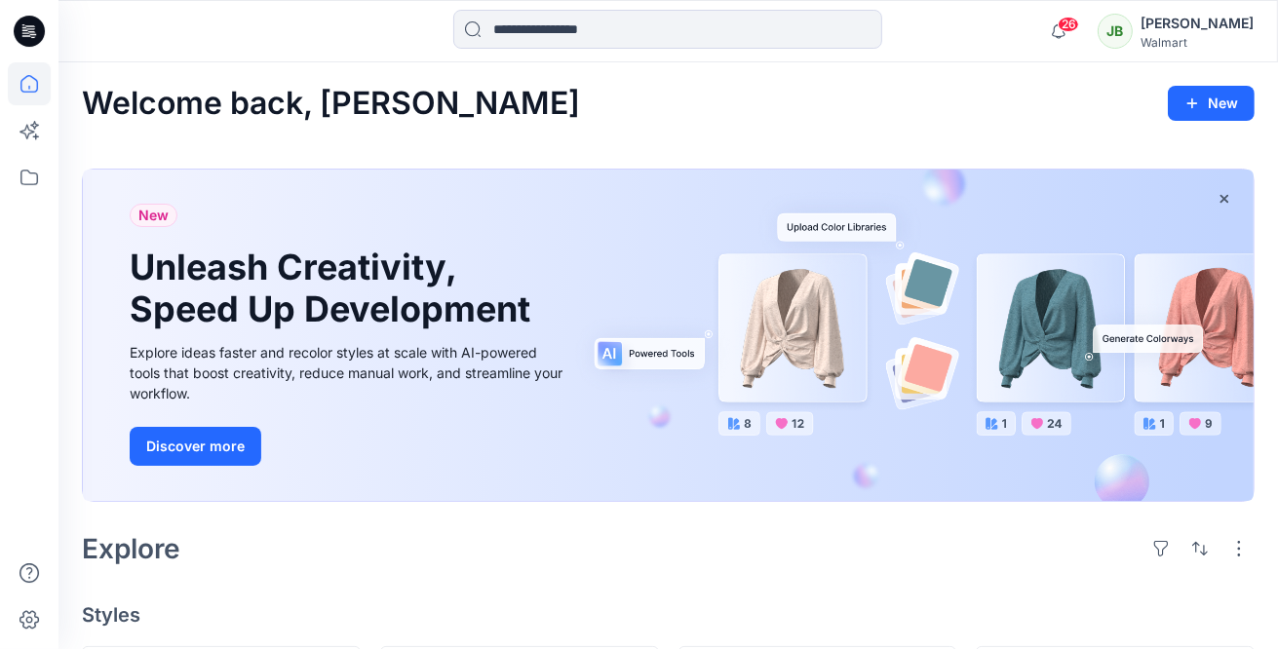
scroll to position [1109, 0]
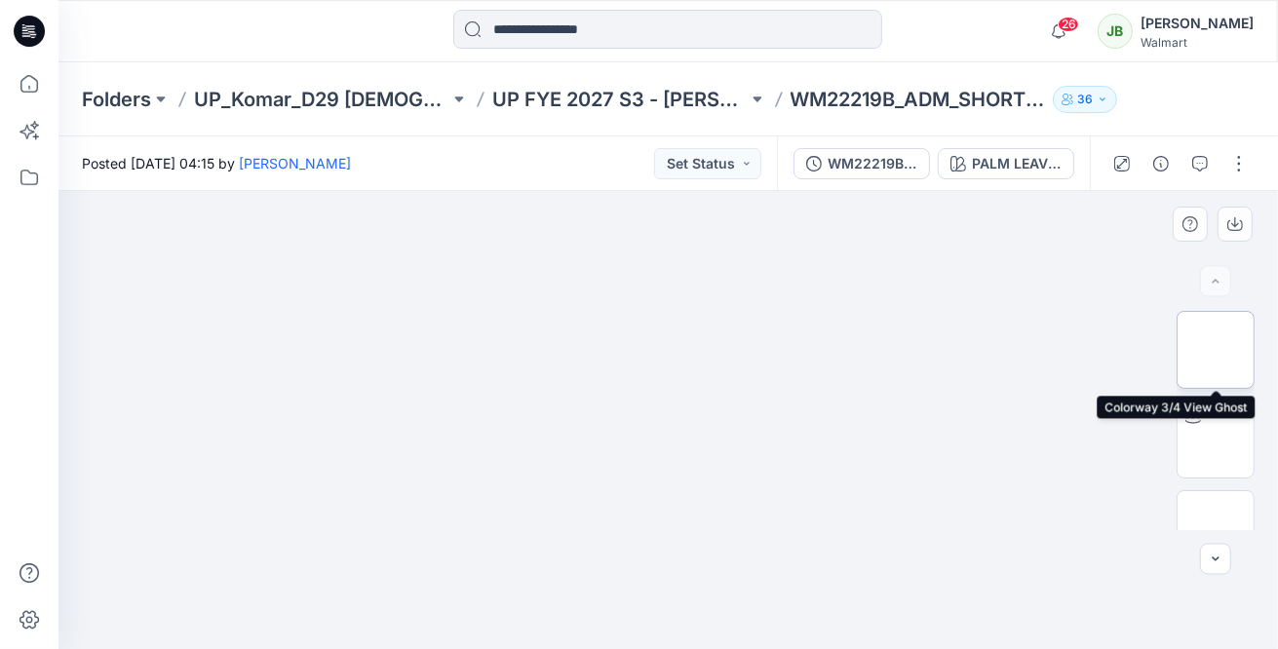
click at [1215, 350] on img at bounding box center [1215, 350] width 0 height 0
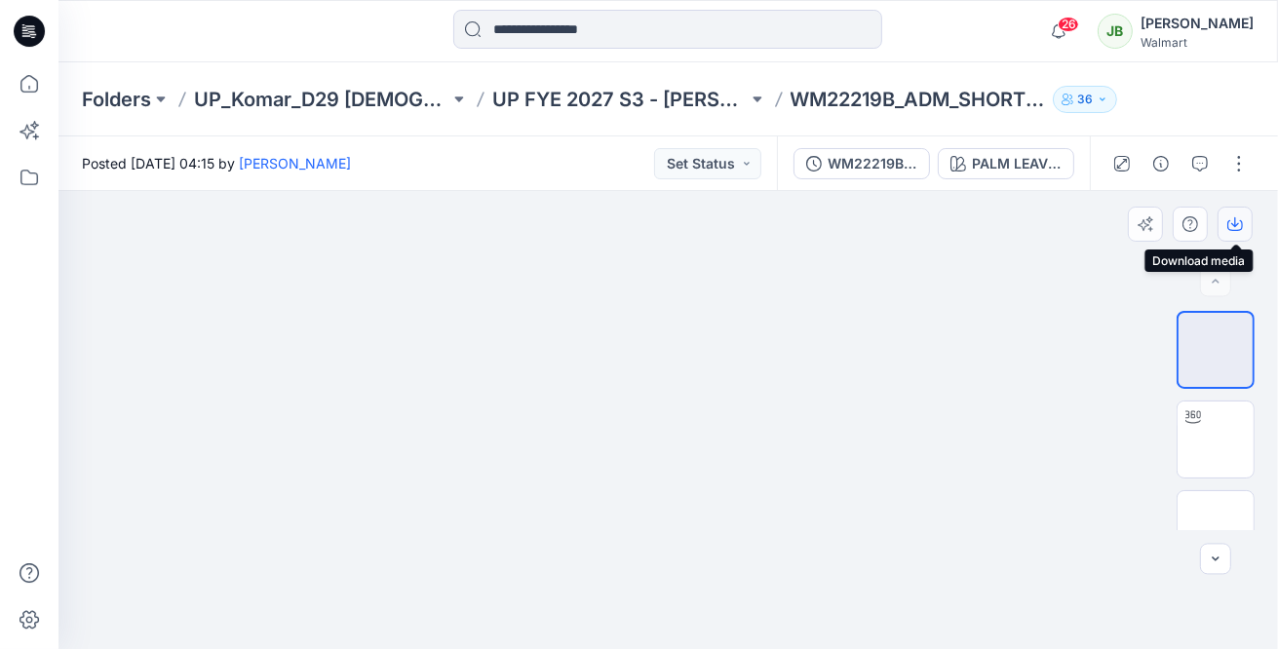
click at [1241, 217] on icon "button" at bounding box center [1235, 224] width 16 height 16
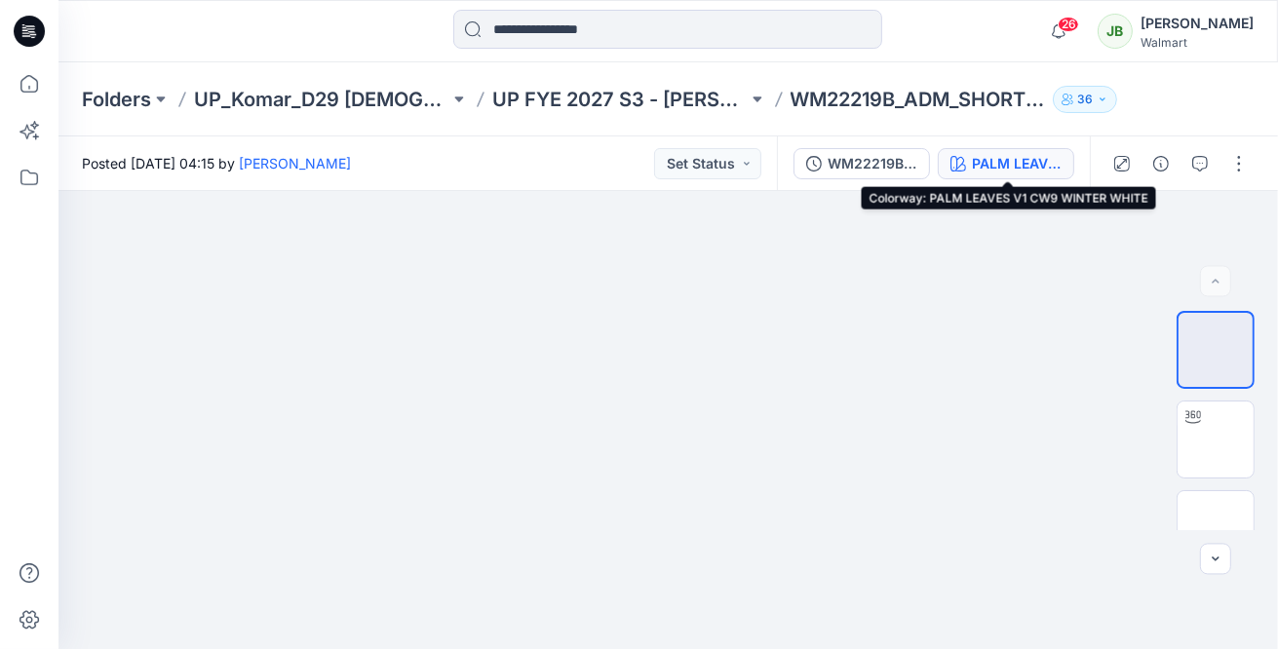
click at [1016, 158] on div "PALM LEAVES V1 CW9 WINTER WHITE" at bounding box center [1017, 163] width 90 height 21
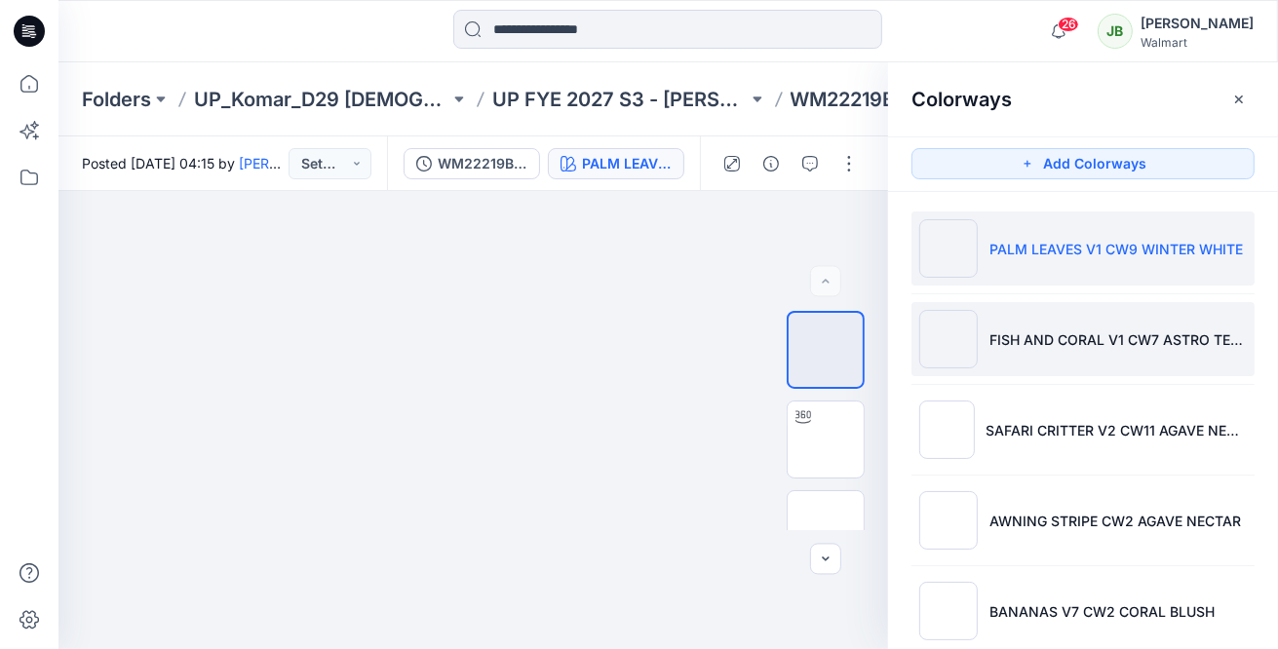
click at [1067, 343] on p "FISH AND CORAL V1 CW7 ASTRO TEAL" at bounding box center [1117, 339] width 257 height 20
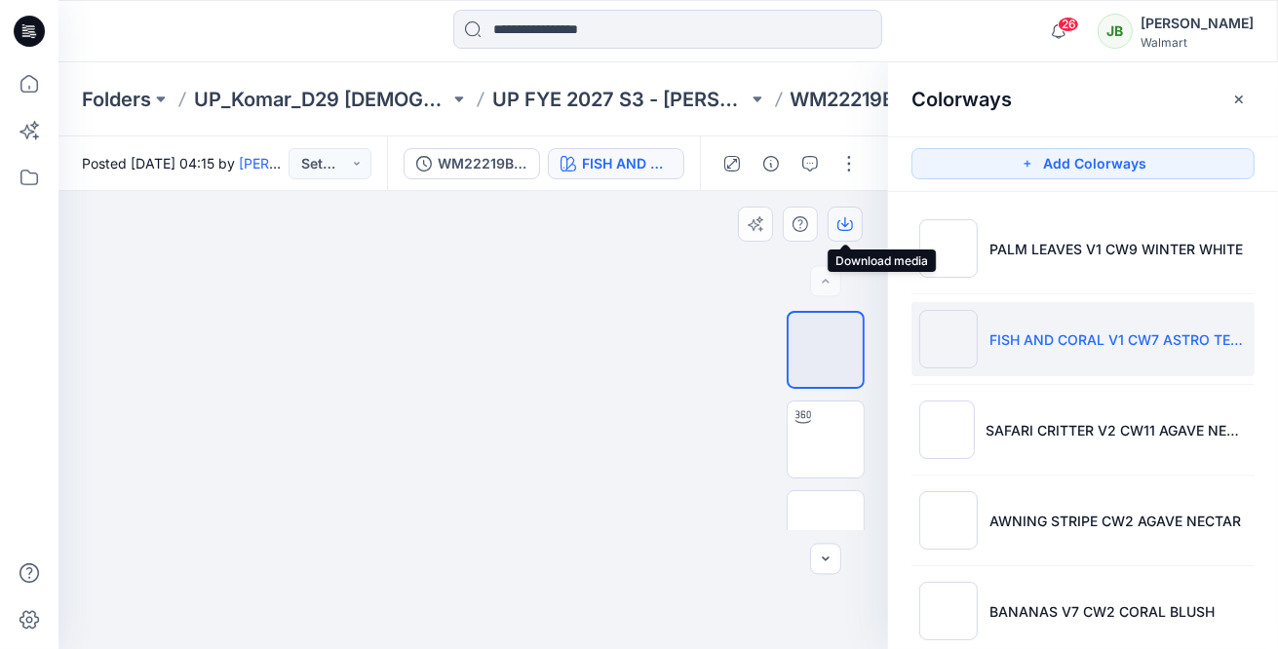
click at [844, 219] on icon "button" at bounding box center [845, 222] width 8 height 10
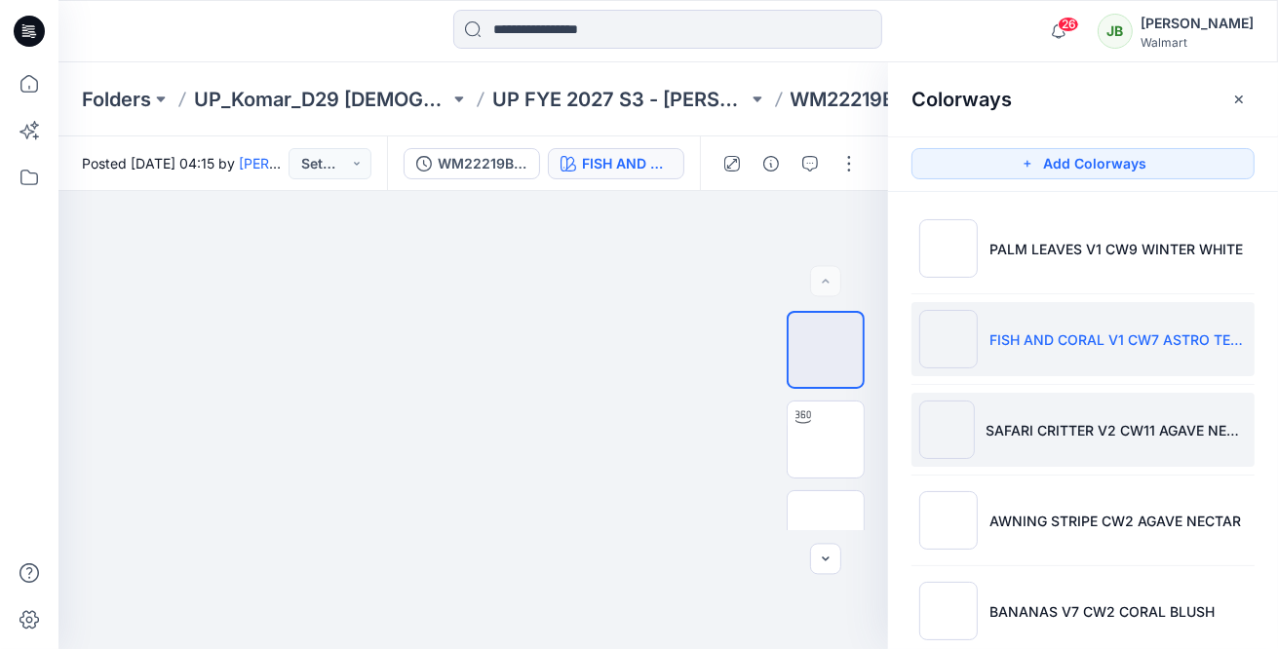
click at [973, 405] on li "SAFARI CRITTER V2 CW11 AGAVE NECTAR" at bounding box center [1082, 430] width 343 height 74
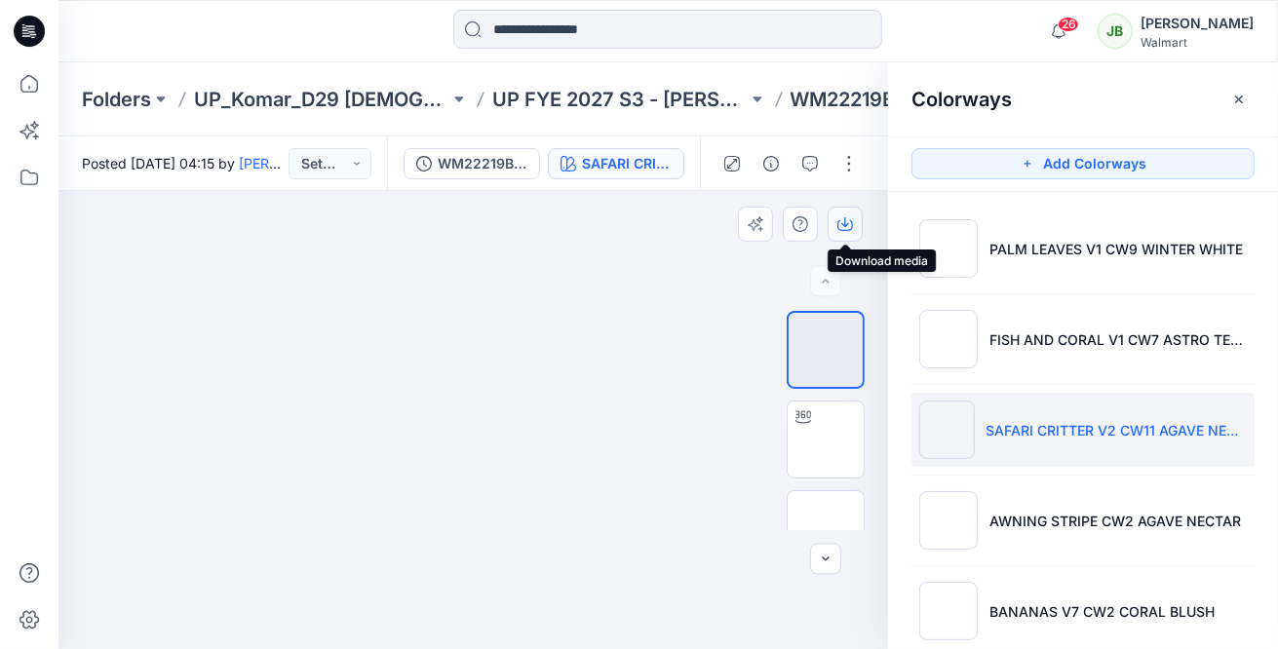
click at [850, 214] on button "button" at bounding box center [844, 224] width 35 height 35
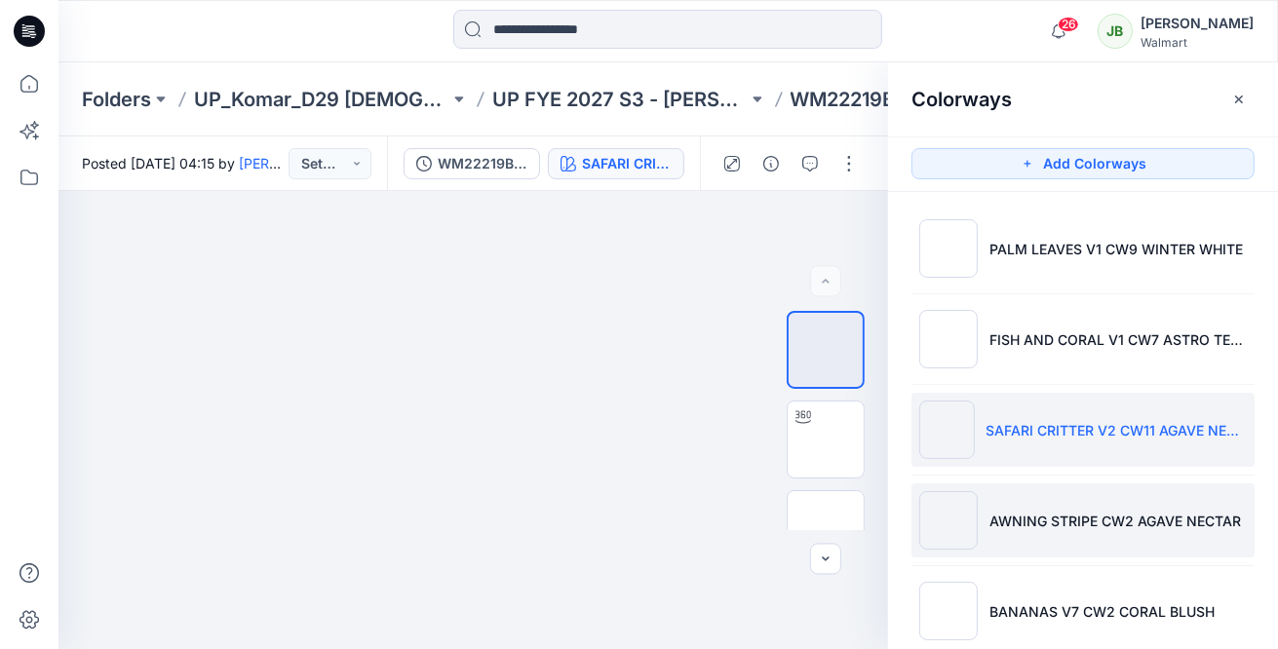
click at [989, 496] on li "AWNING STRIPE CW2 AGAVE NECTAR" at bounding box center [1082, 520] width 343 height 74
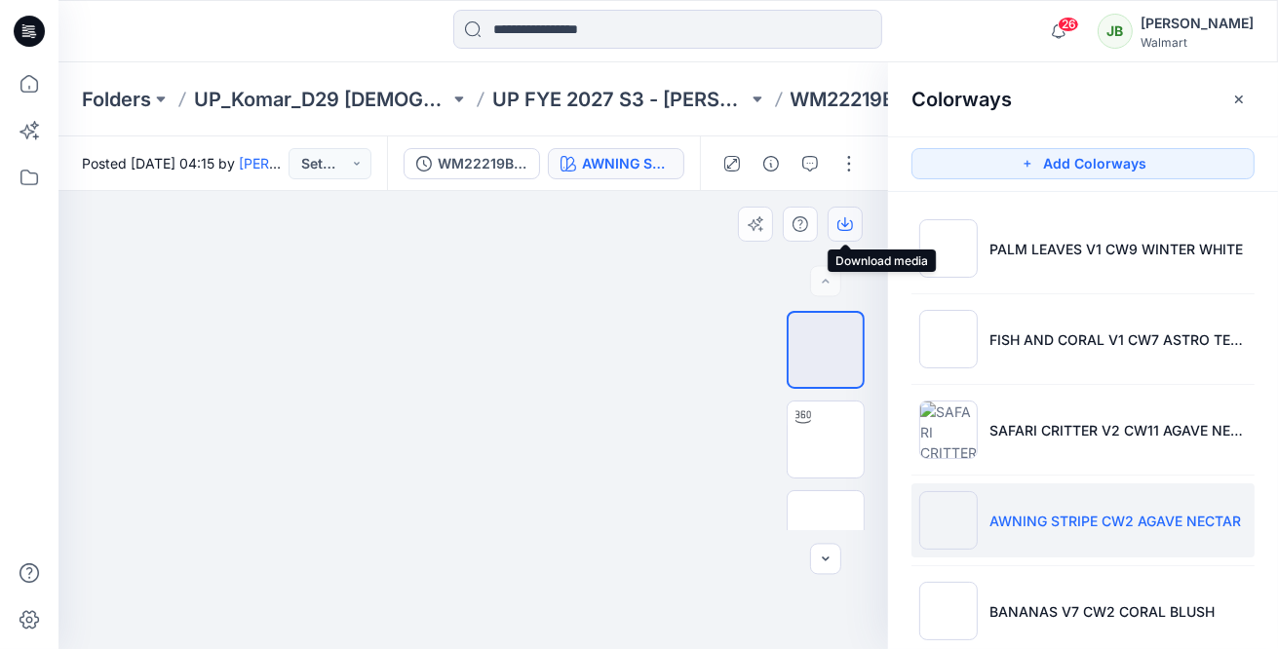
click at [852, 225] on icon "button" at bounding box center [845, 225] width 16 height 11
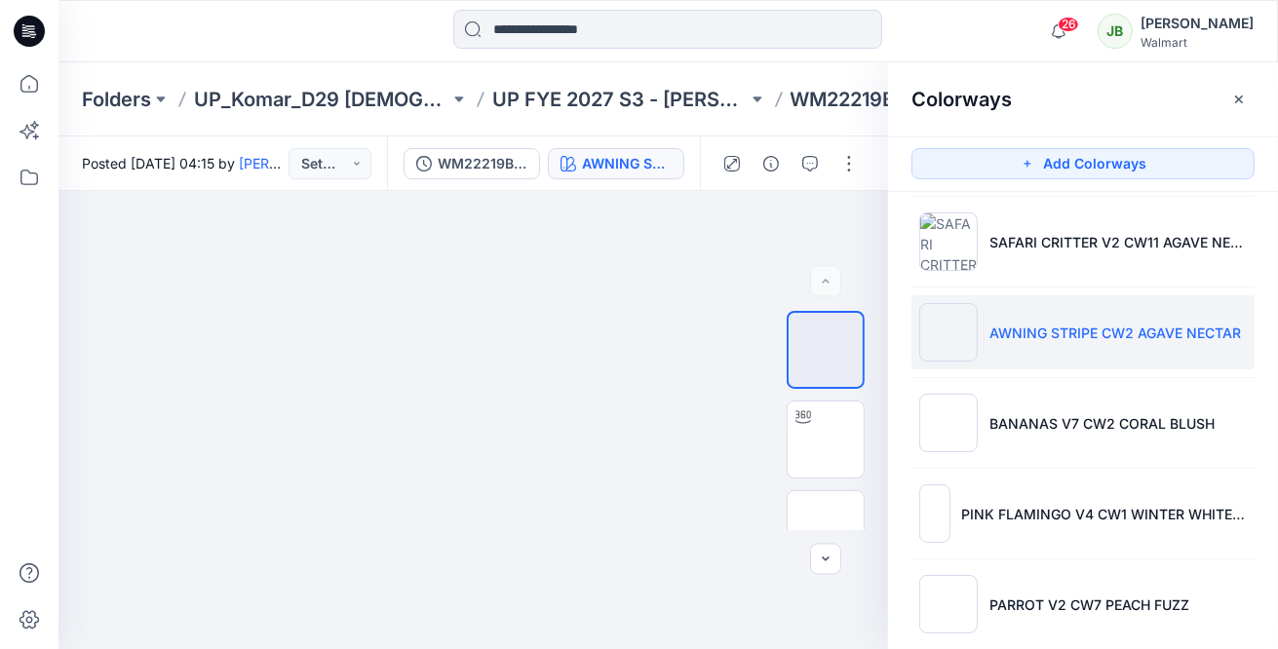
scroll to position [230, 0]
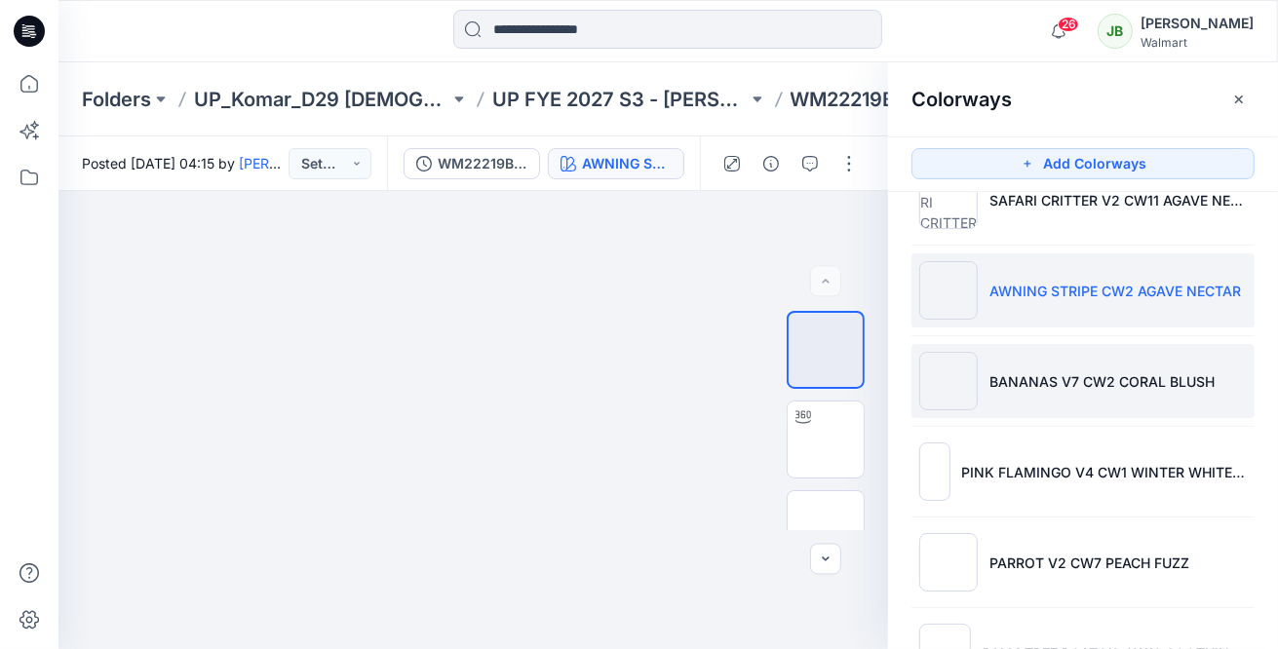
click at [1000, 388] on p "BANANAS V7 CW2 CORAL BLUSH" at bounding box center [1101, 381] width 225 height 20
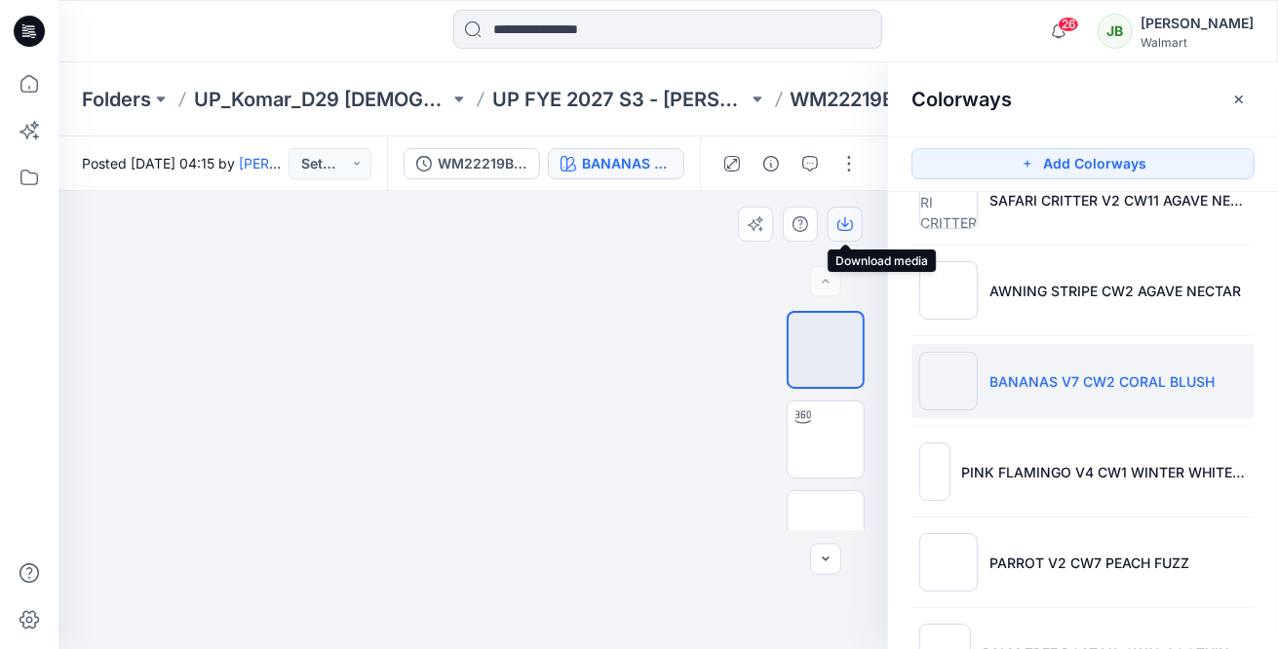
click at [849, 223] on icon "button" at bounding box center [845, 224] width 16 height 16
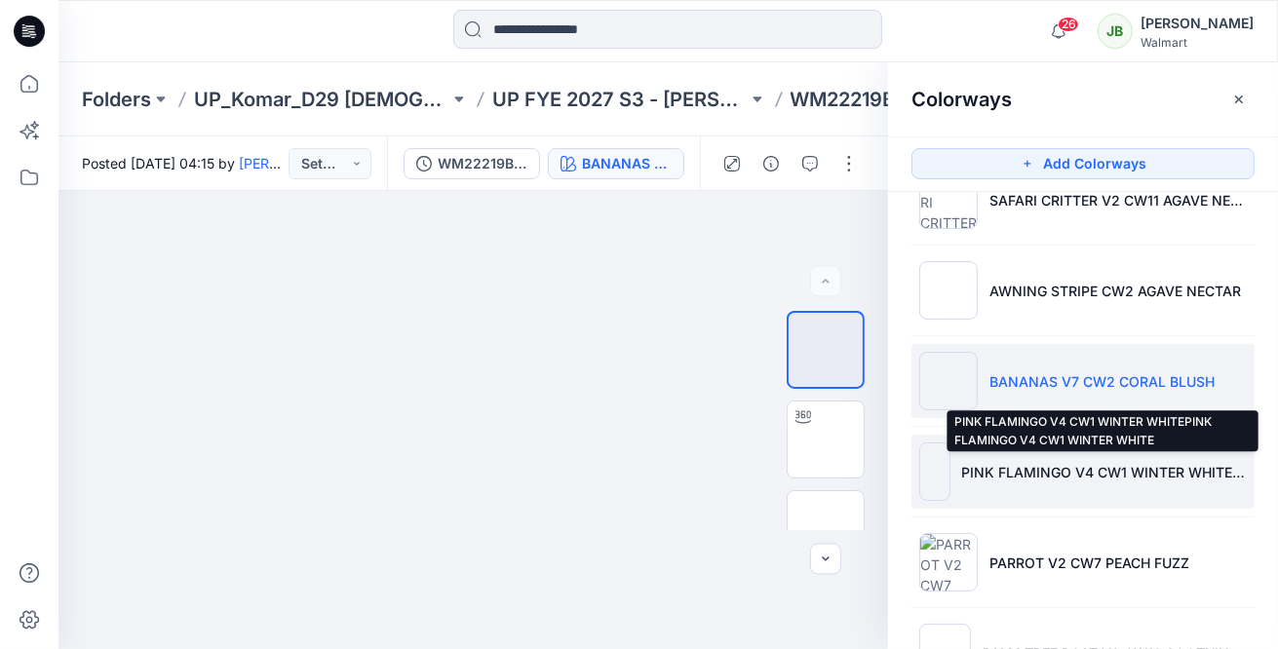
click at [966, 479] on li "PINK FLAMINGO V4 CW1 WINTER WHITEPINK FLAMINGO V4 CW1 WINTER WHITE" at bounding box center [1082, 472] width 343 height 74
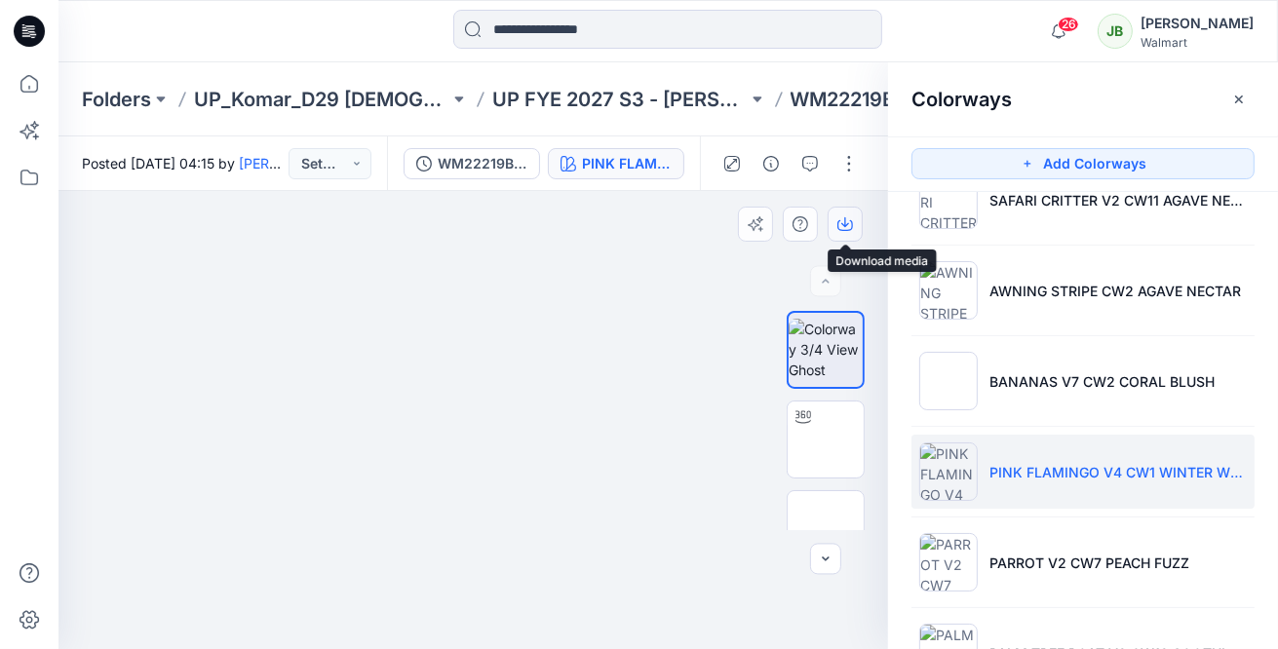
click at [845, 221] on icon "button" at bounding box center [845, 222] width 8 height 10
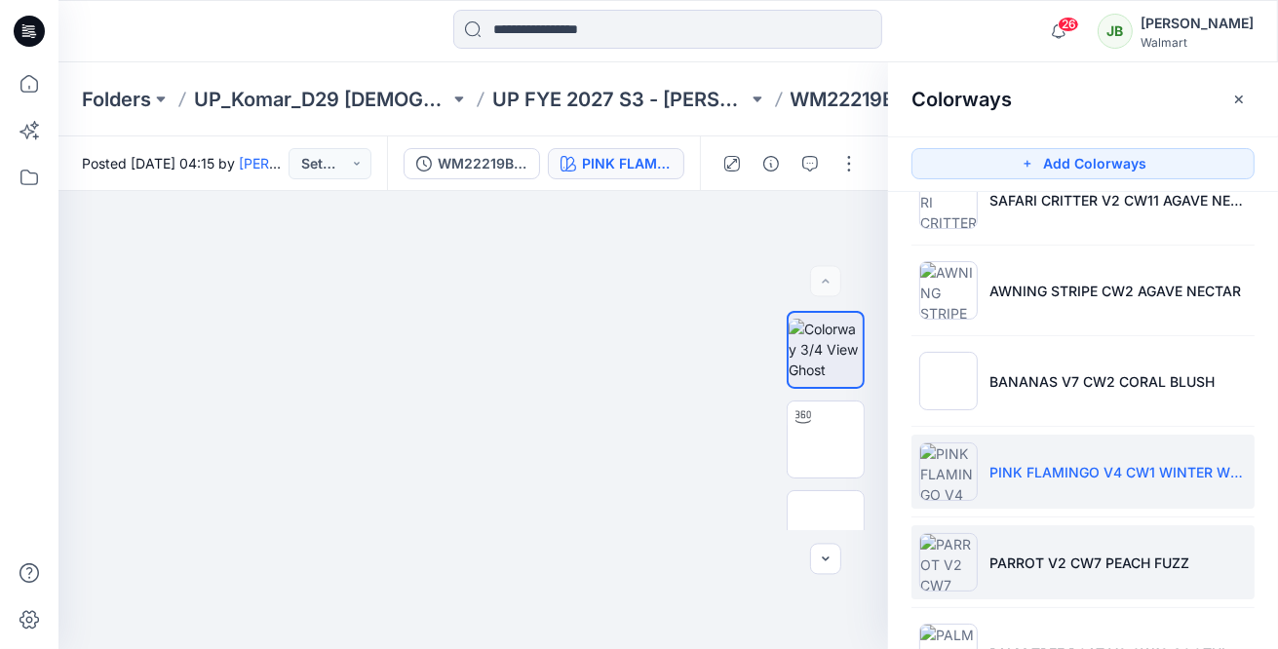
click at [955, 546] on img at bounding box center [948, 562] width 58 height 58
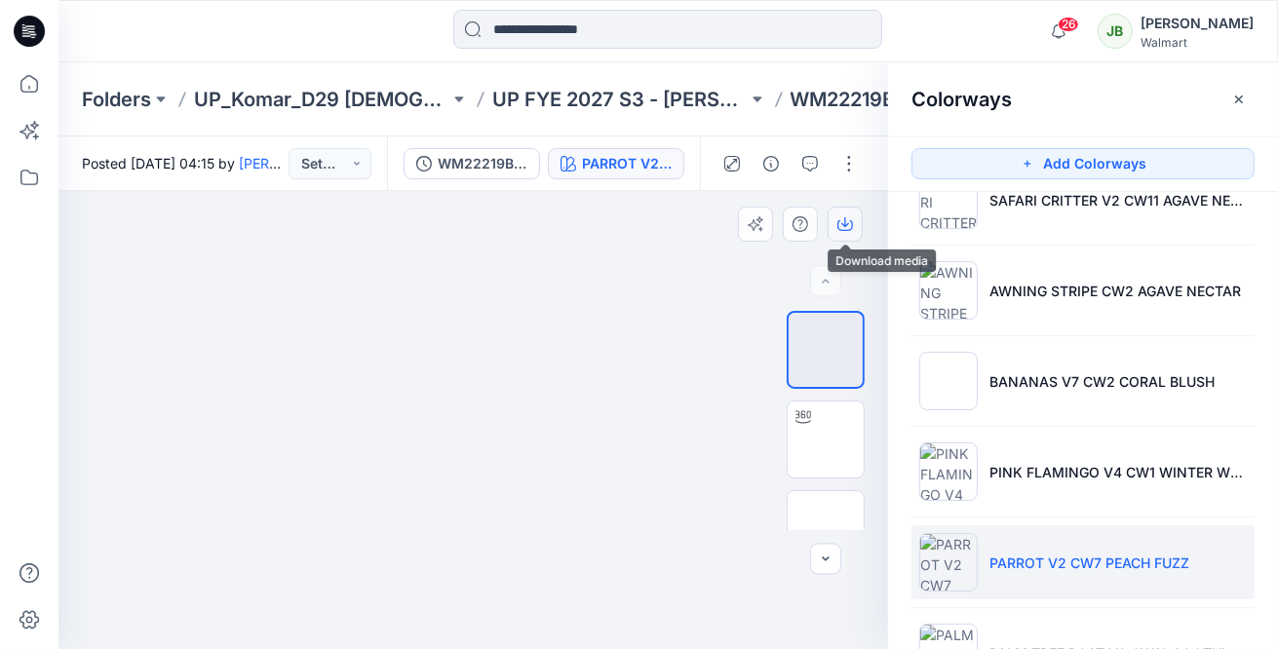
click at [845, 230] on icon "button" at bounding box center [845, 225] width 16 height 11
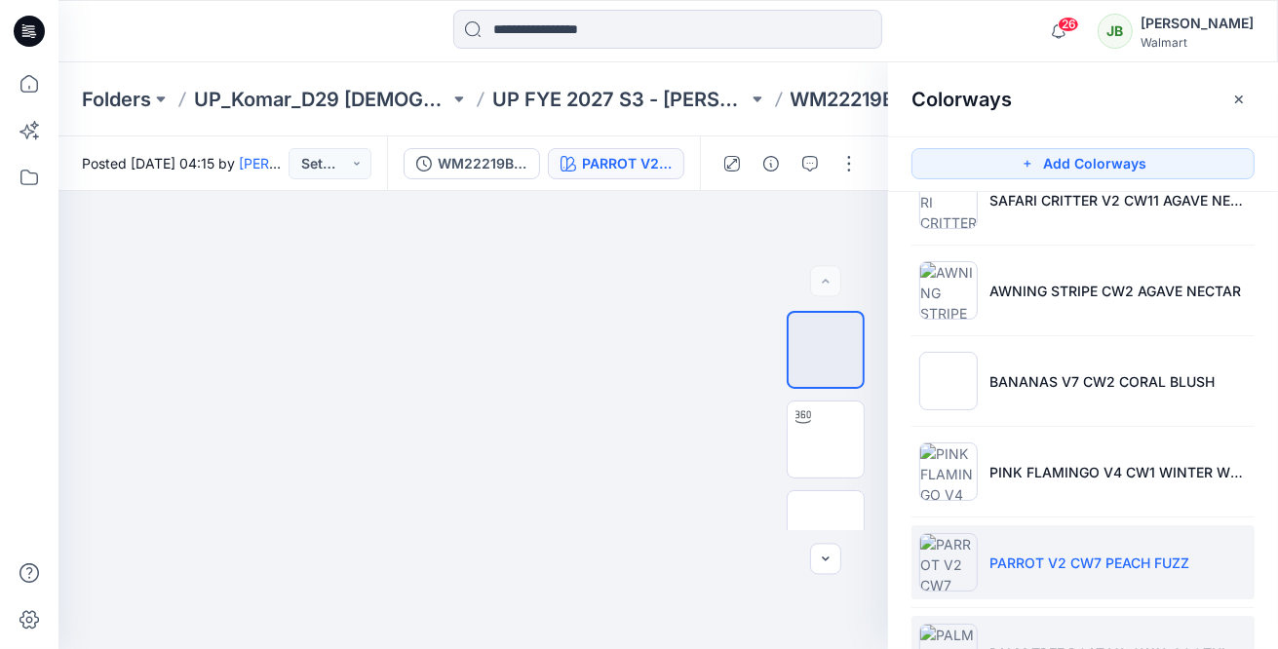
click at [951, 632] on img at bounding box center [948, 653] width 58 height 58
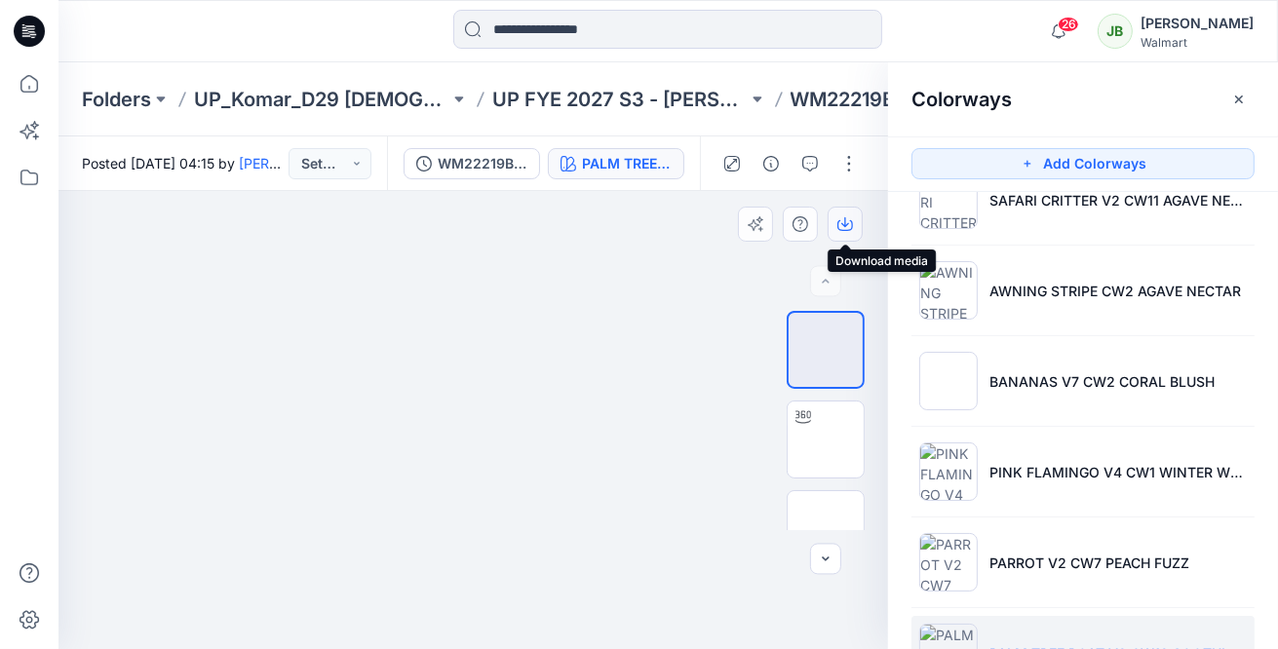
click at [841, 221] on icon "button" at bounding box center [845, 224] width 16 height 16
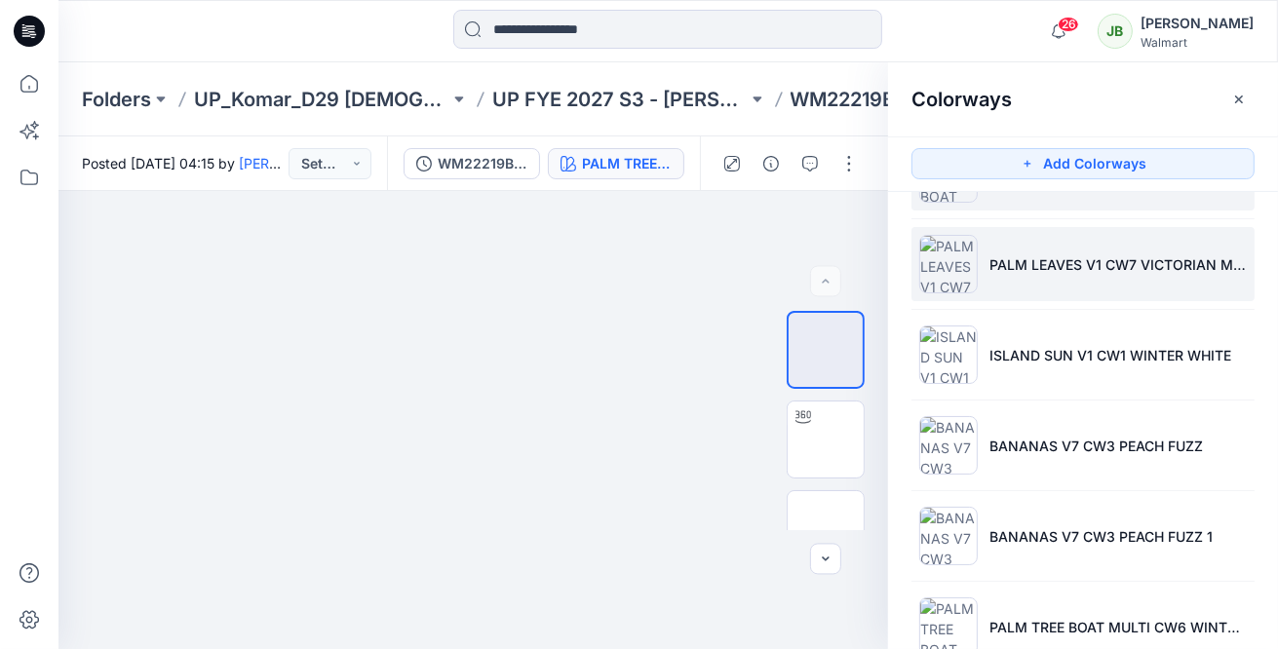
scroll to position [707, 0]
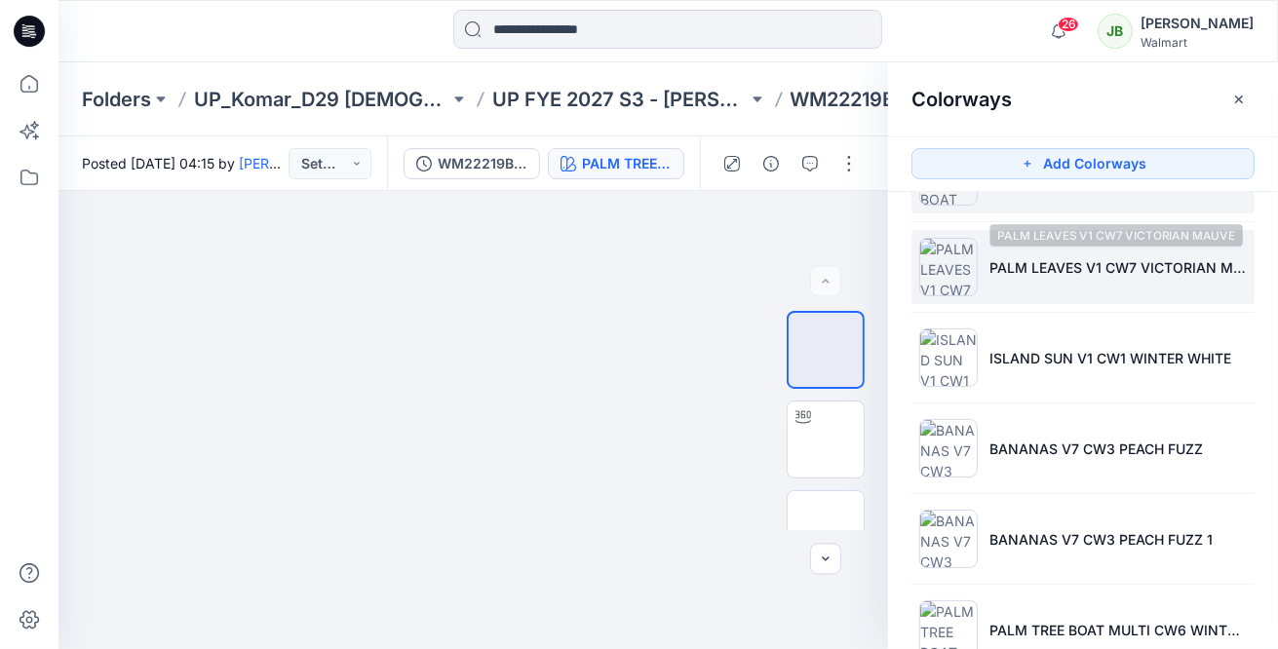
click at [1014, 272] on p "PALM LEAVES V1 CW7 VICTORIAN MAUVE" at bounding box center [1117, 267] width 257 height 20
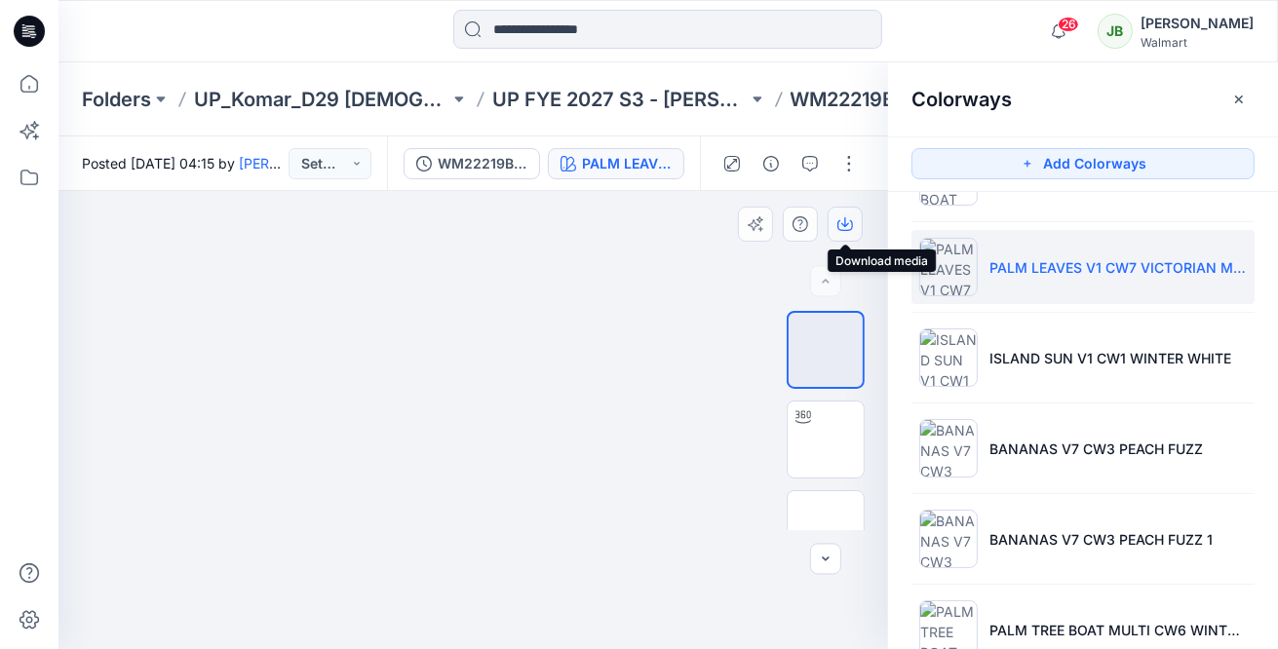
click at [845, 221] on icon "button" at bounding box center [845, 222] width 8 height 10
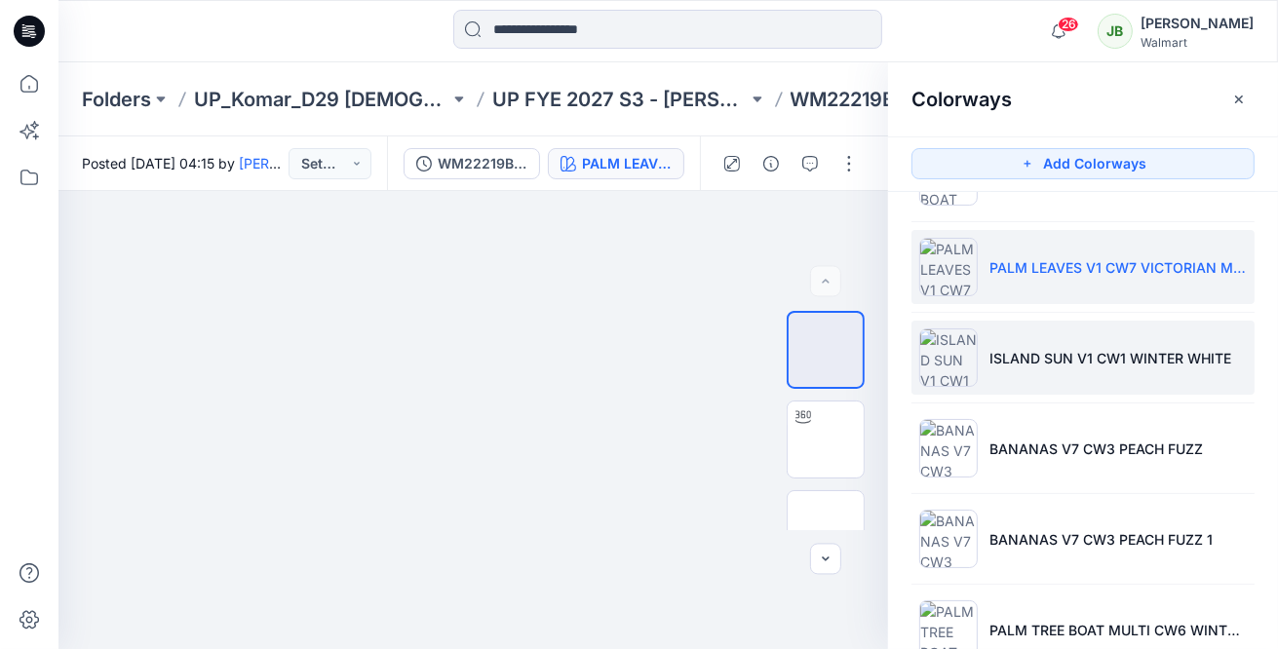
click at [963, 372] on img at bounding box center [948, 357] width 58 height 58
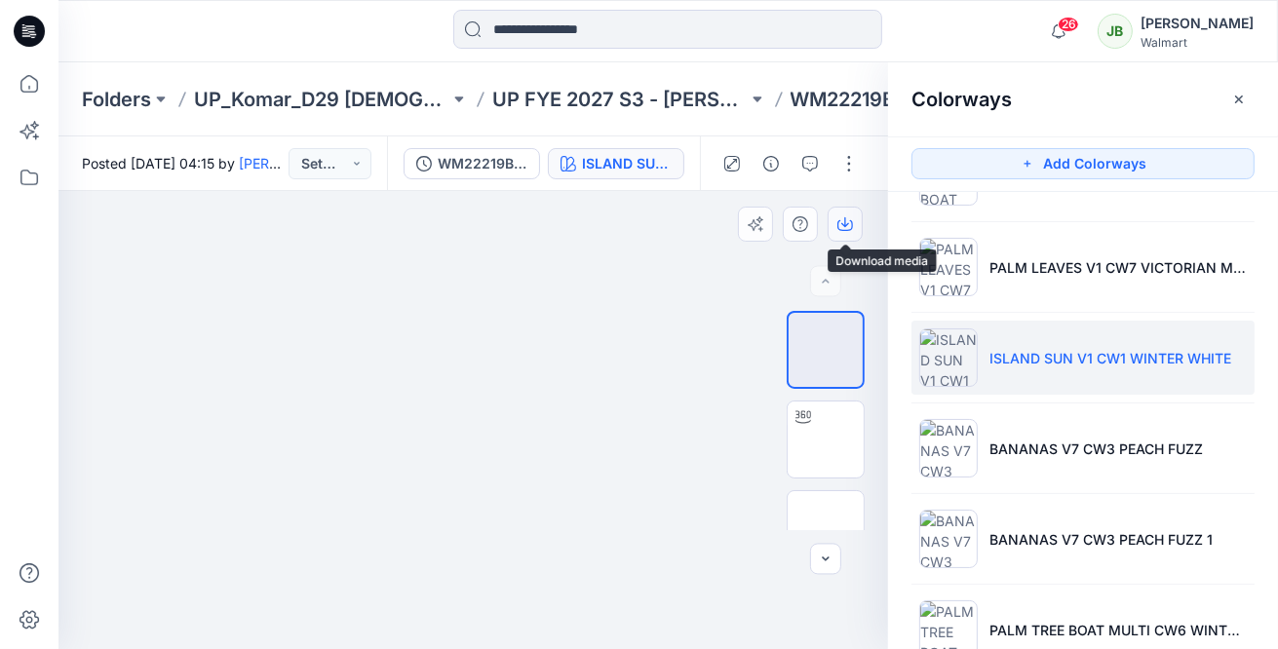
click at [850, 221] on icon "button" at bounding box center [845, 224] width 16 height 16
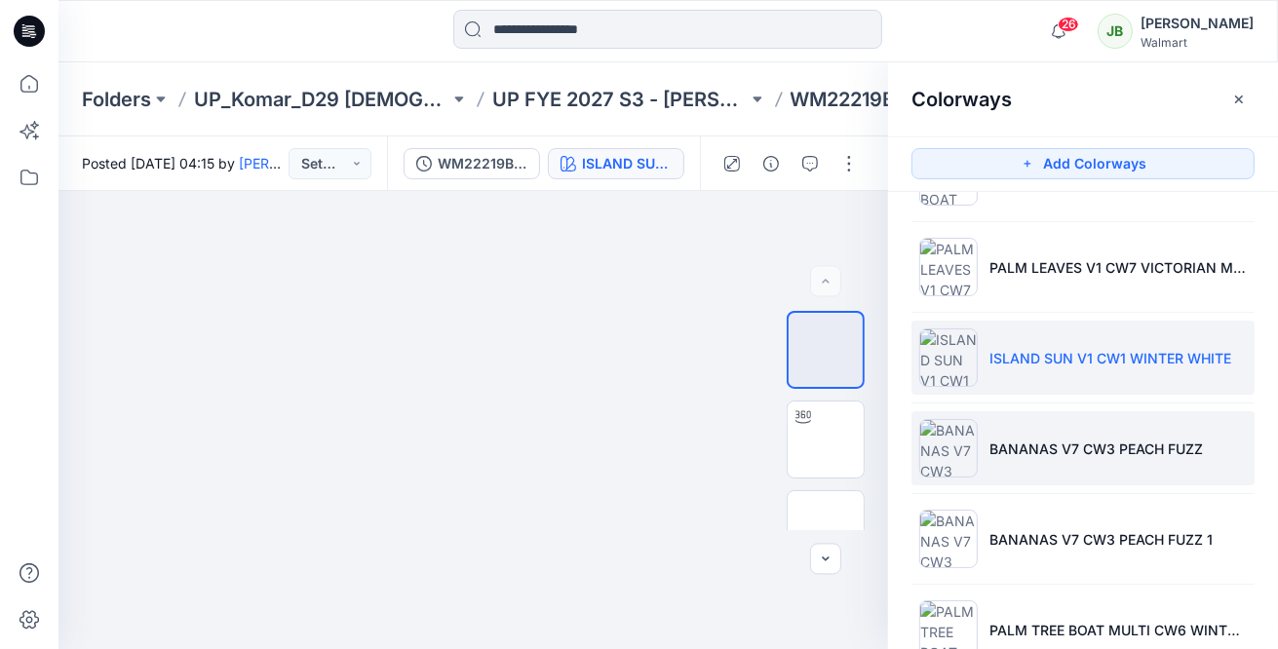
click at [943, 431] on img at bounding box center [948, 448] width 58 height 58
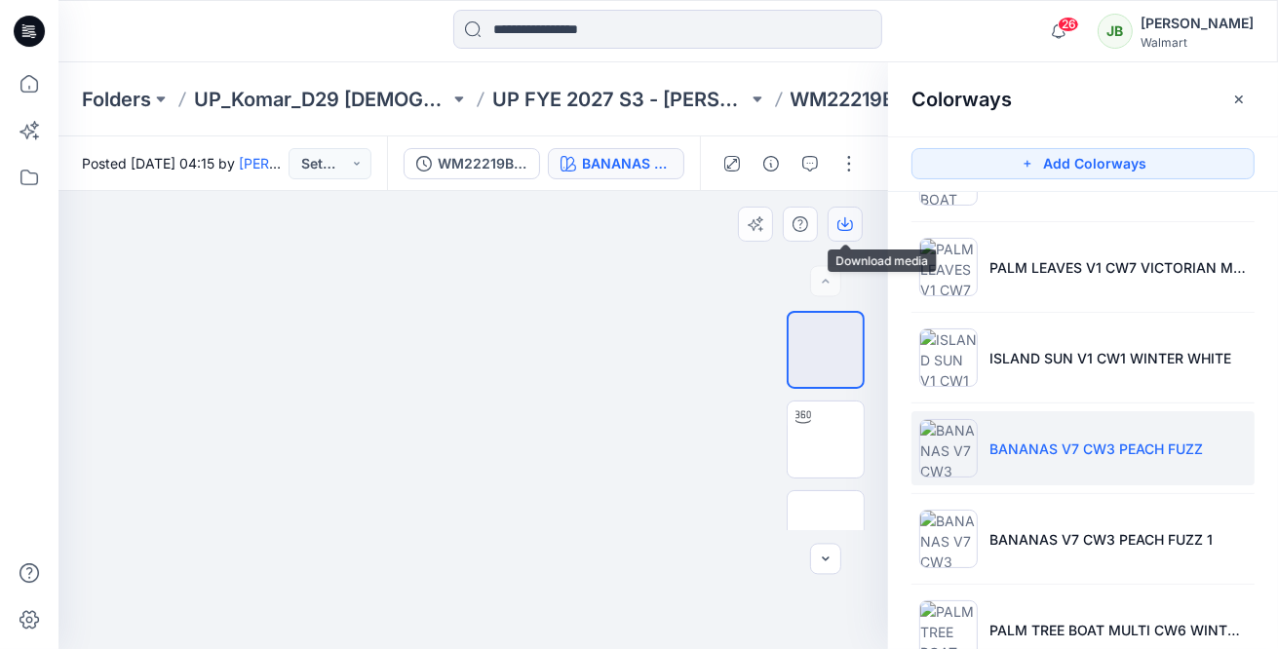
click at [850, 222] on icon "button" at bounding box center [845, 224] width 16 height 16
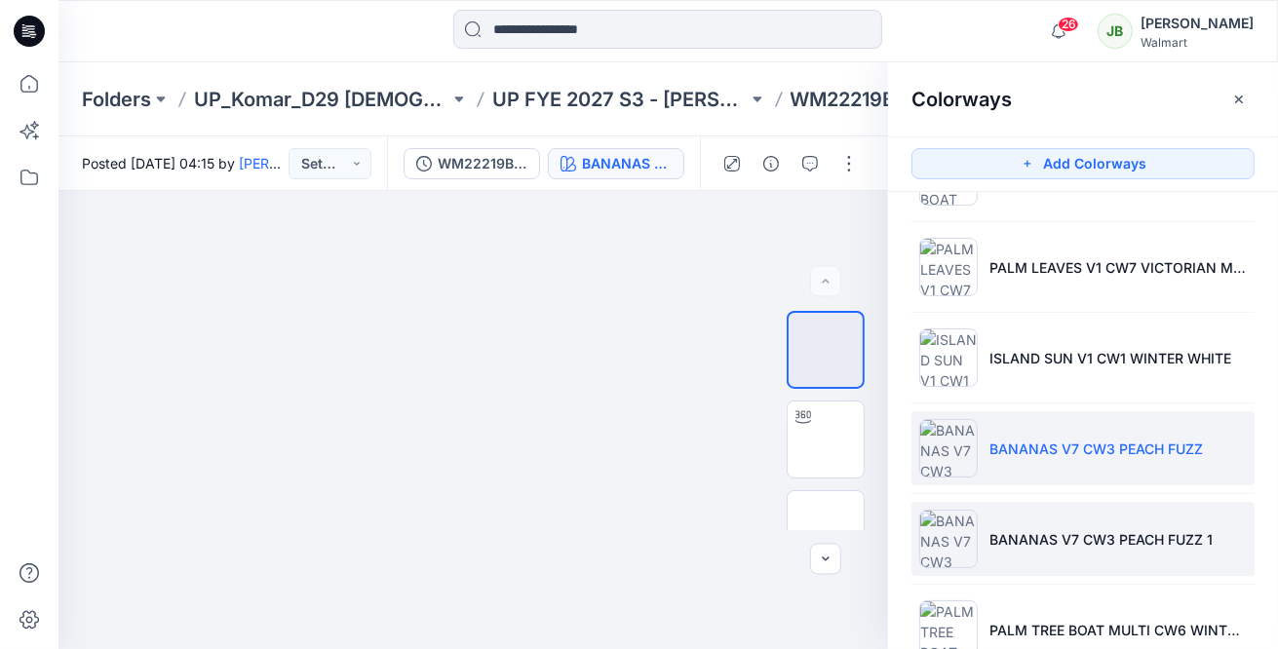
click at [949, 510] on img at bounding box center [948, 539] width 58 height 58
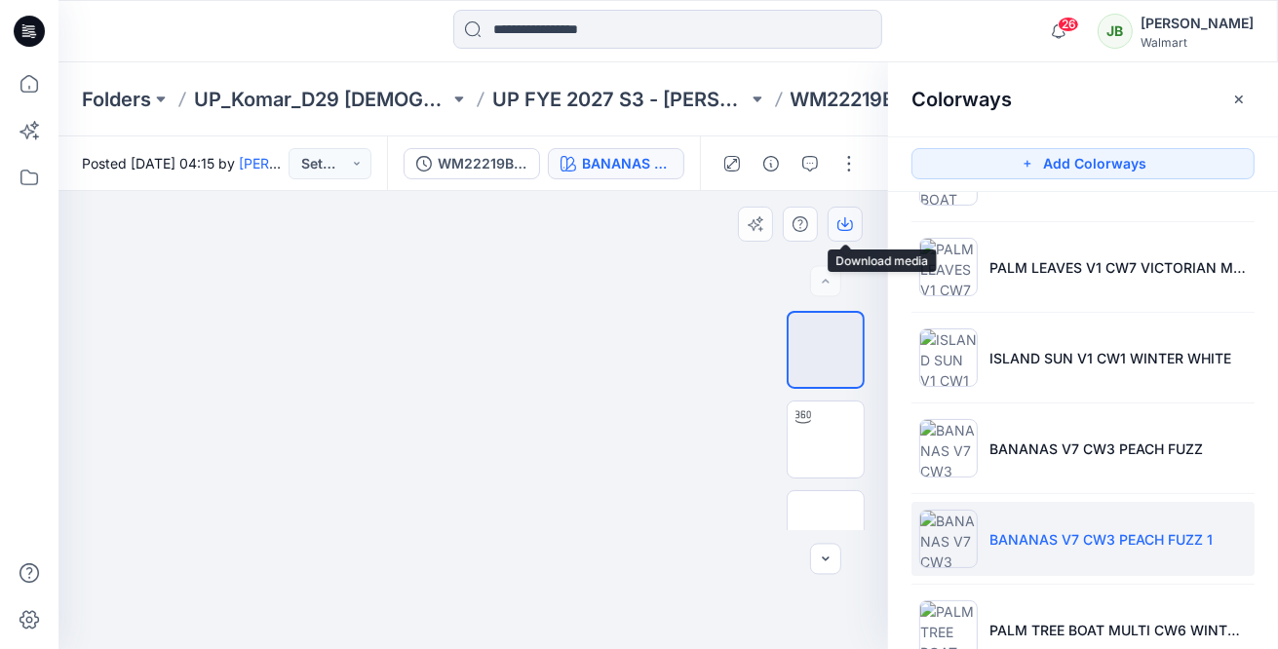
click at [848, 232] on button "button" at bounding box center [844, 224] width 35 height 35
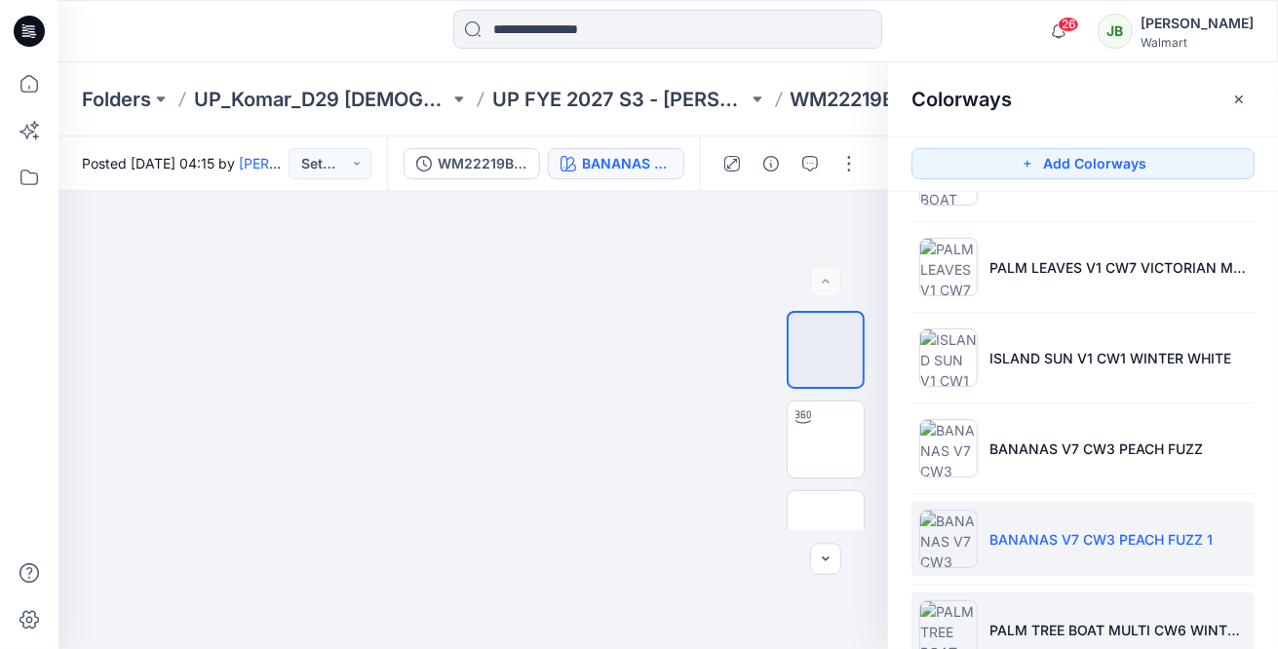
click at [929, 606] on img at bounding box center [948, 629] width 58 height 58
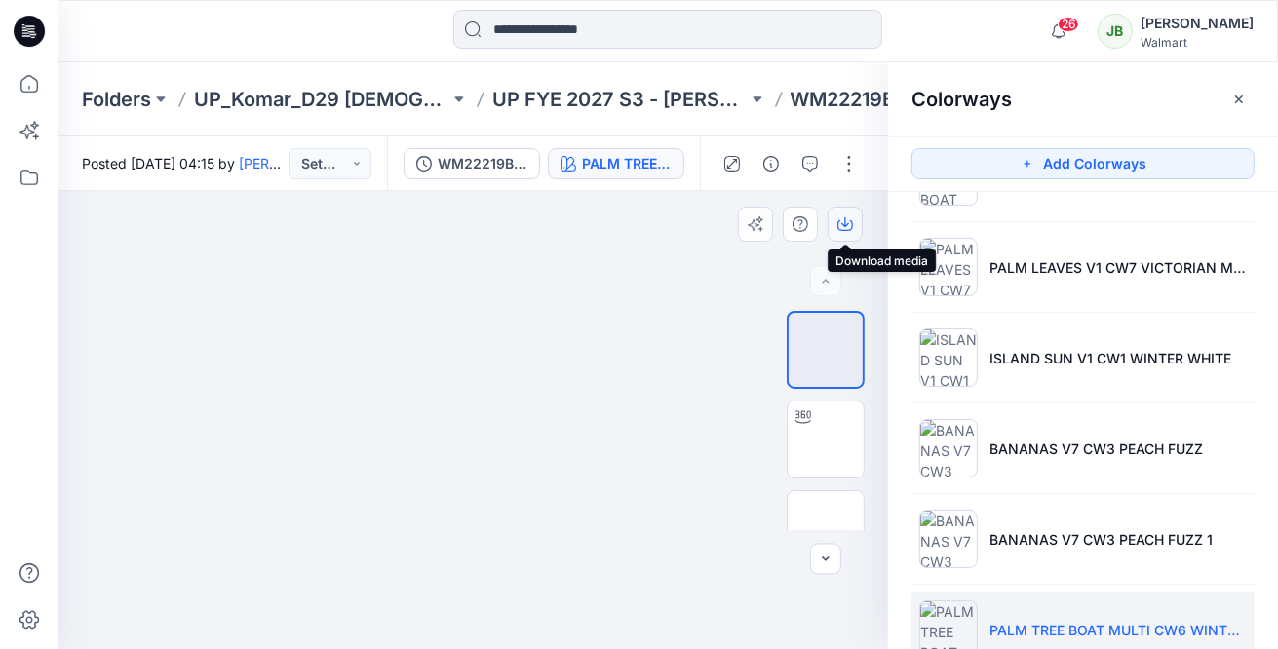
click at [846, 229] on icon "button" at bounding box center [845, 224] width 16 height 16
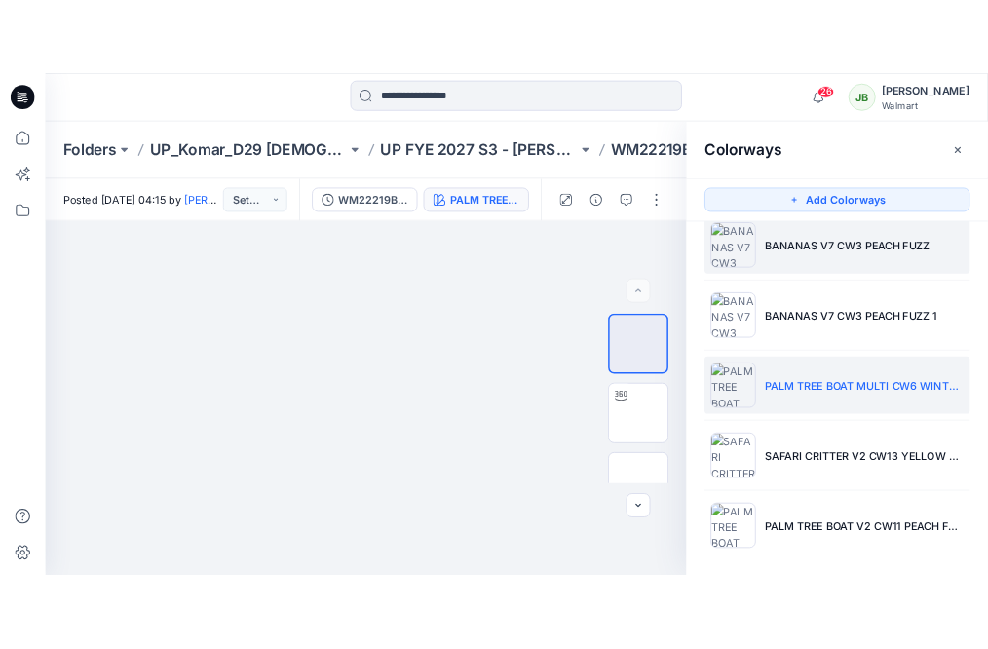
scroll to position [936, 0]
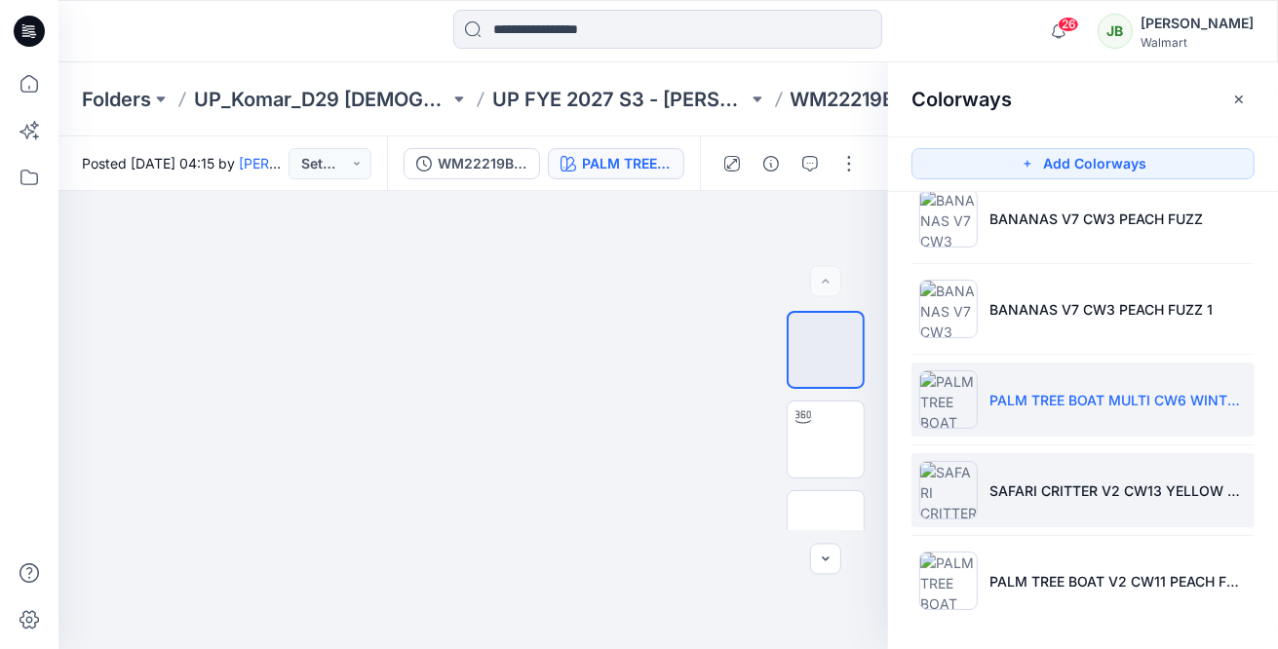
click at [949, 476] on img at bounding box center [948, 490] width 58 height 58
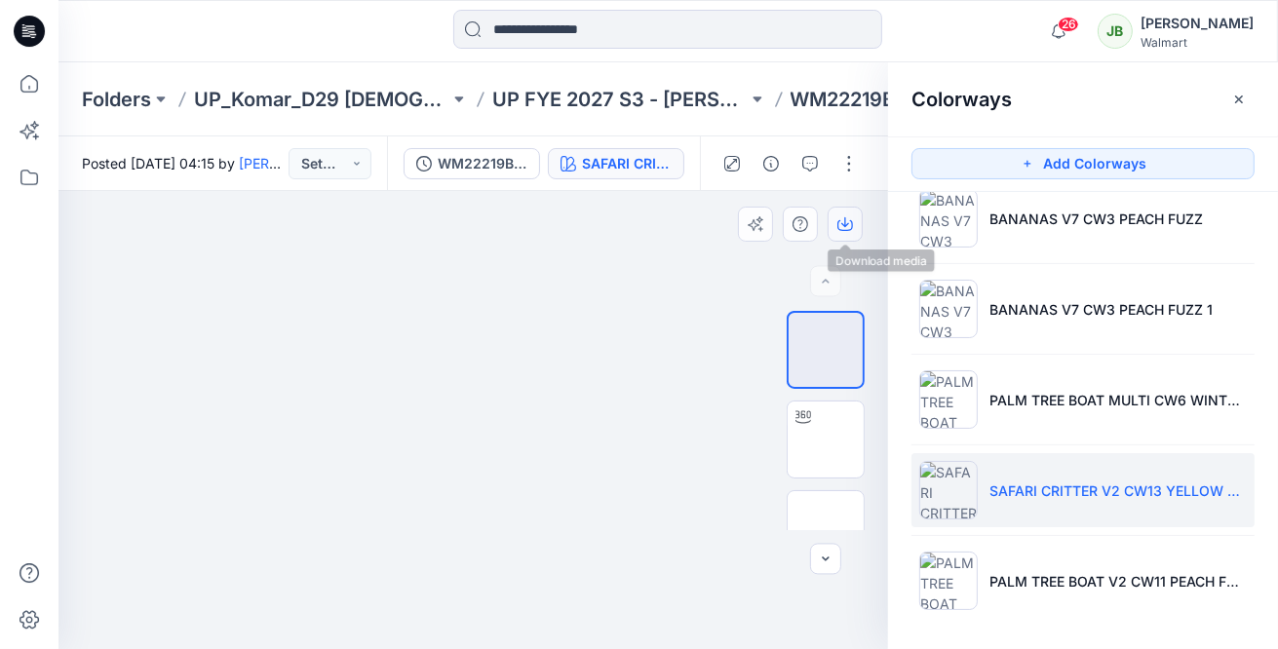
click at [852, 222] on icon "button" at bounding box center [845, 225] width 16 height 11
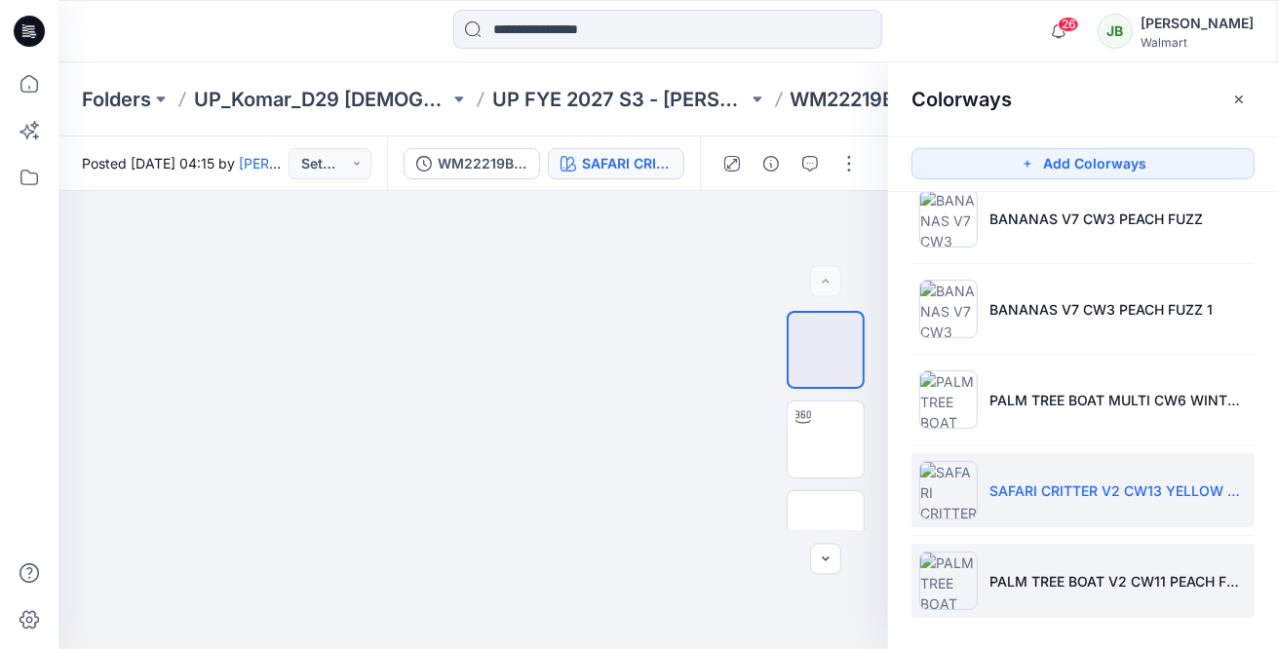
click at [956, 592] on img at bounding box center [948, 581] width 58 height 58
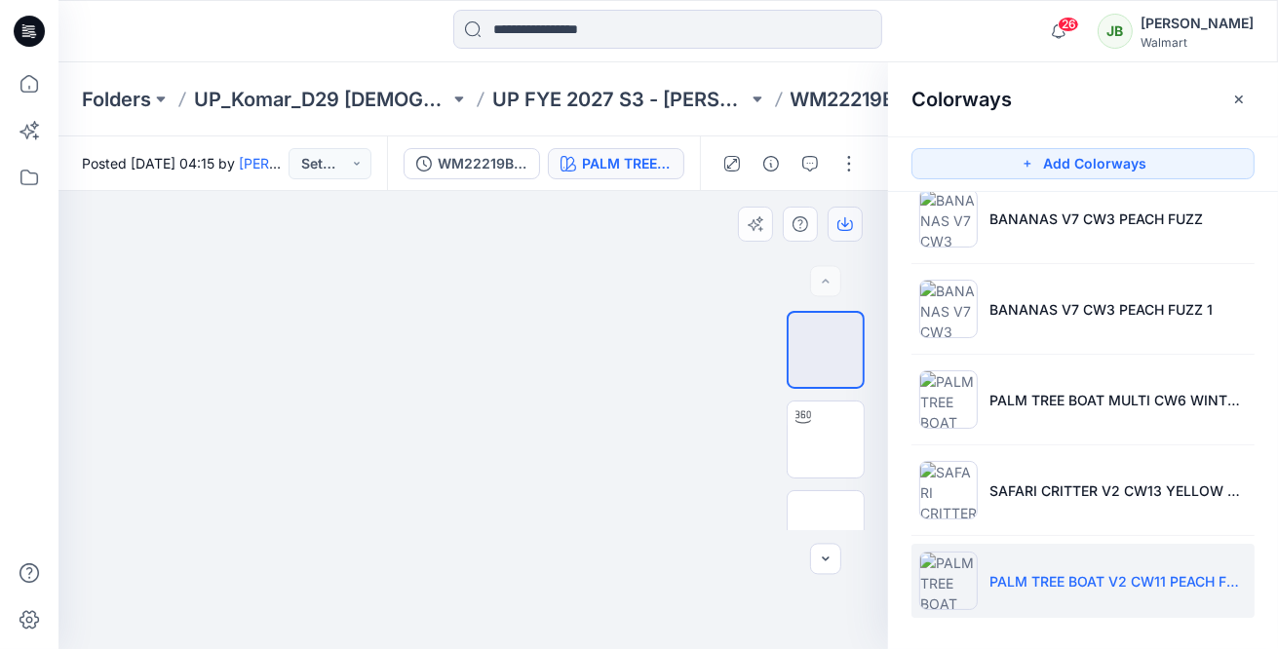
click at [850, 224] on icon "button" at bounding box center [845, 224] width 16 height 16
